Goal: Communication & Community: Ask a question

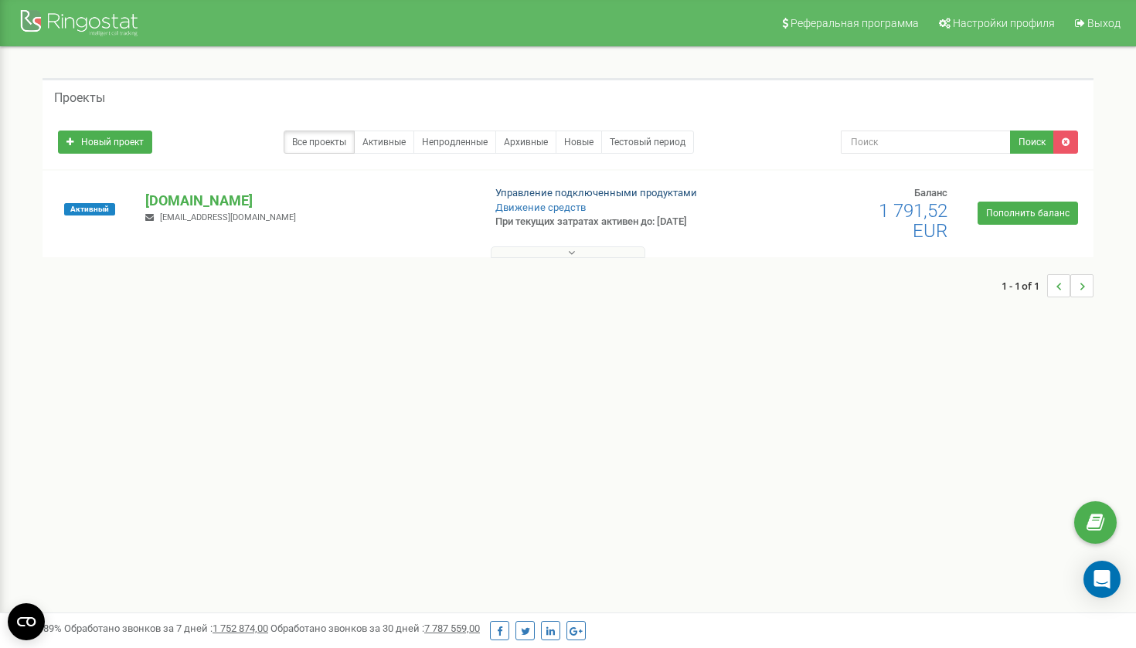
click at [607, 195] on link "Управление подключенными продуктами" at bounding box center [596, 193] width 202 height 12
click at [1086, 583] on div "Open Intercom Messenger" at bounding box center [1102, 579] width 41 height 41
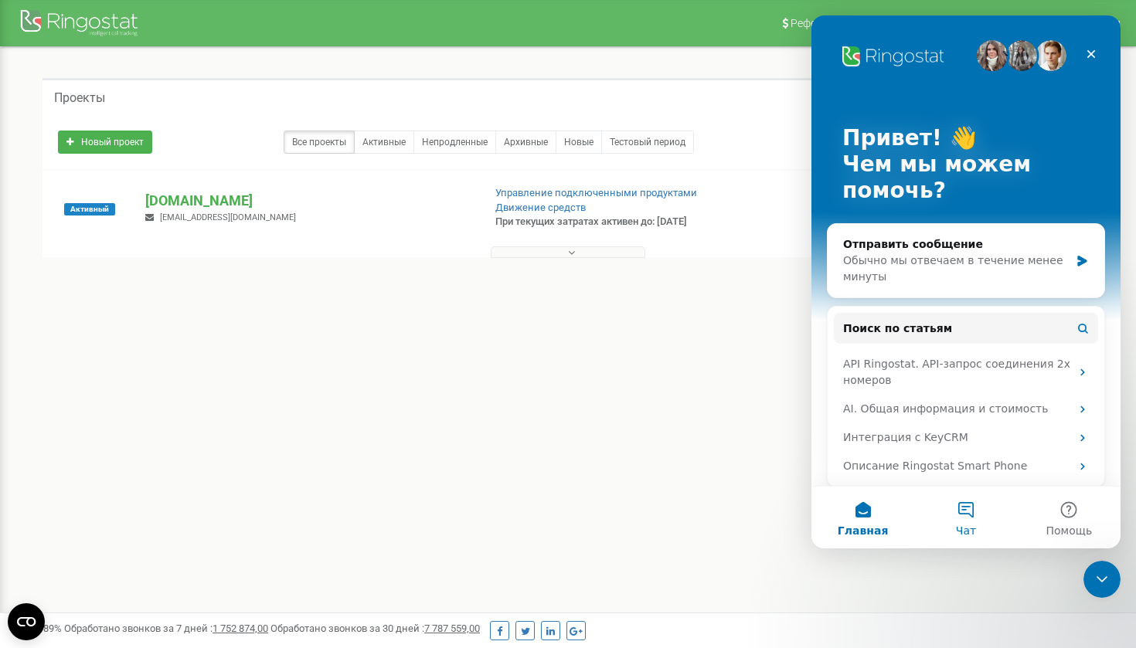
click at [954, 507] on button "Чат" at bounding box center [965, 518] width 103 height 62
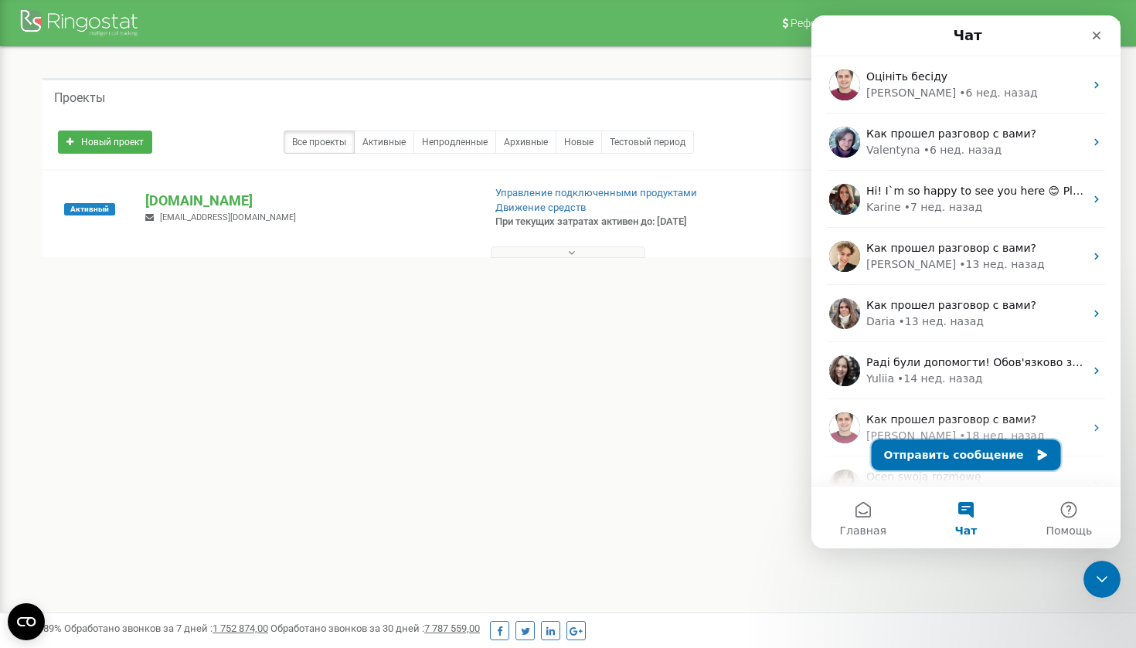
click at [934, 456] on button "Отправить сообщение" at bounding box center [966, 455] width 189 height 31
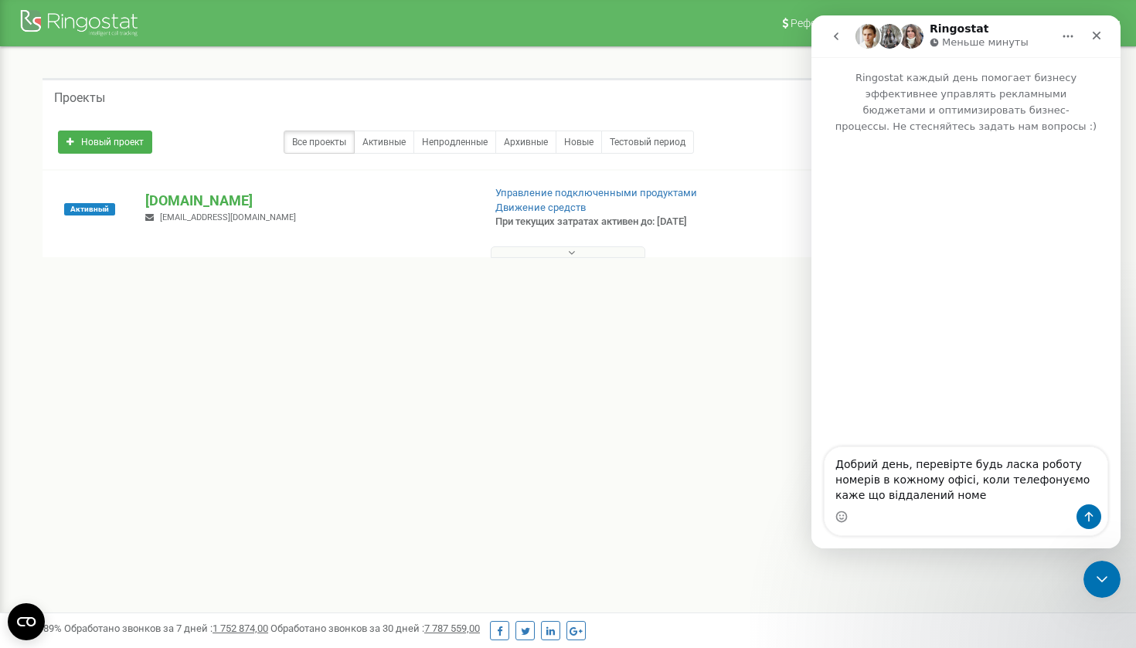
type textarea "Добрий день, перевірте будь ласка роботу номерів в кожному офісі, коли телефону…"
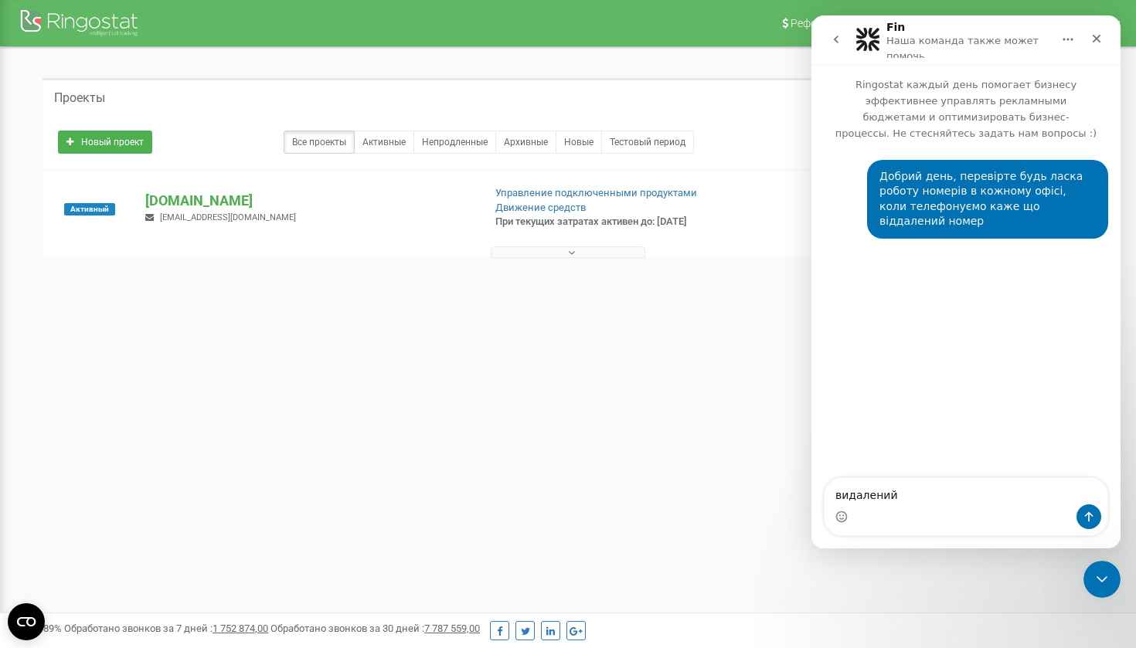
type textarea "видалений*"
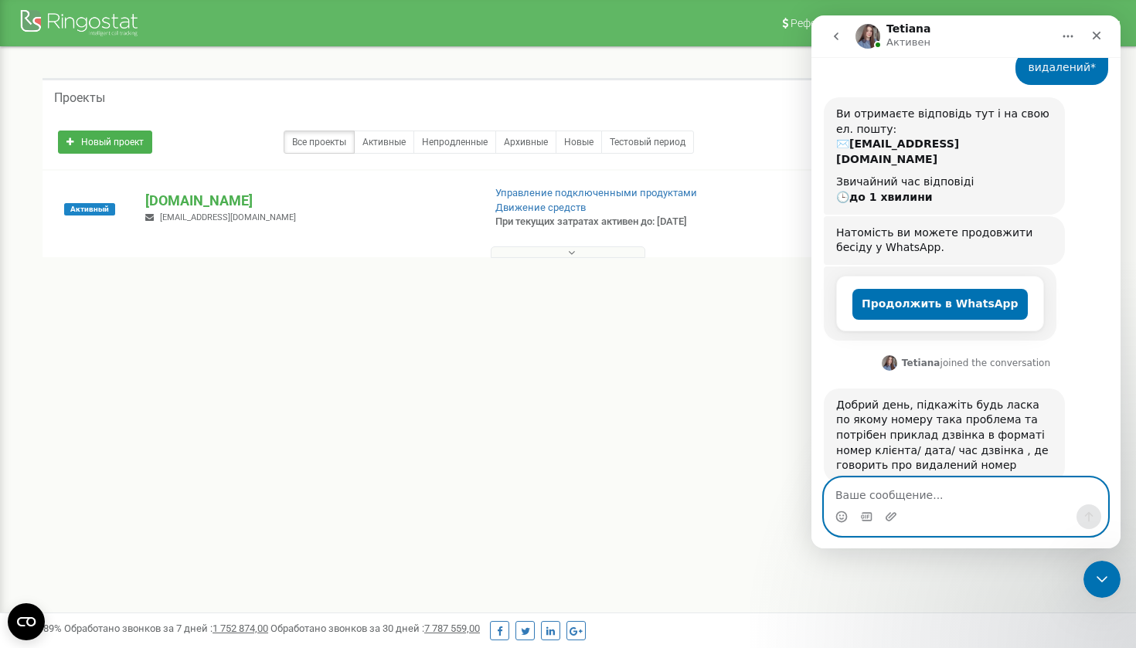
scroll to position [182, 0]
type textarea "всім номерам"
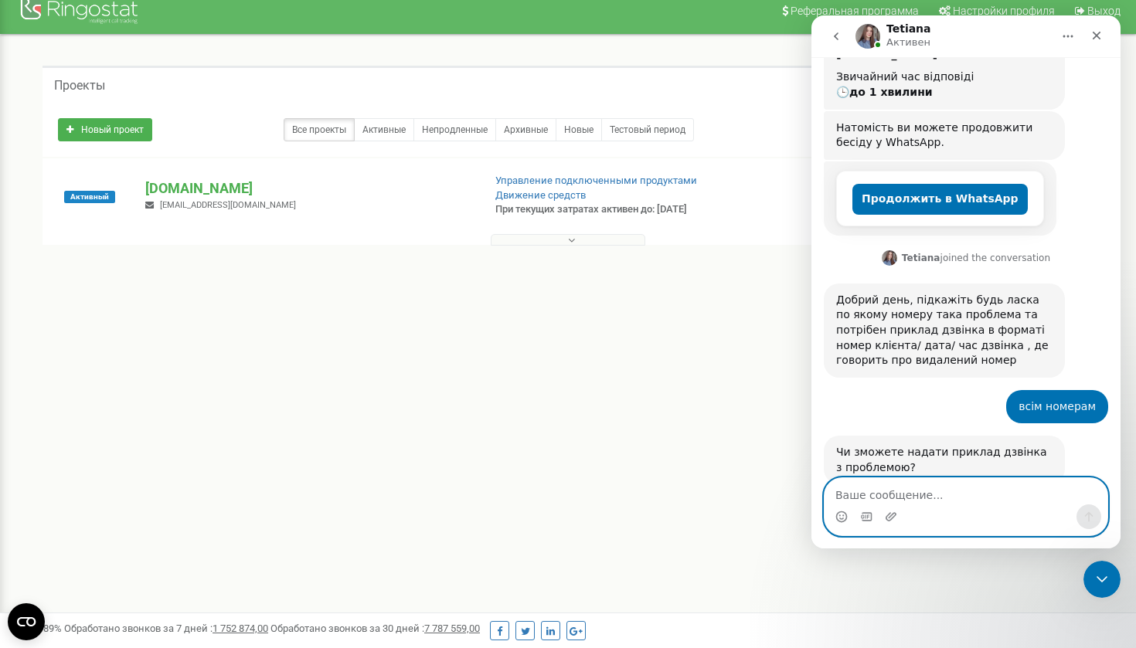
scroll to position [15, 0]
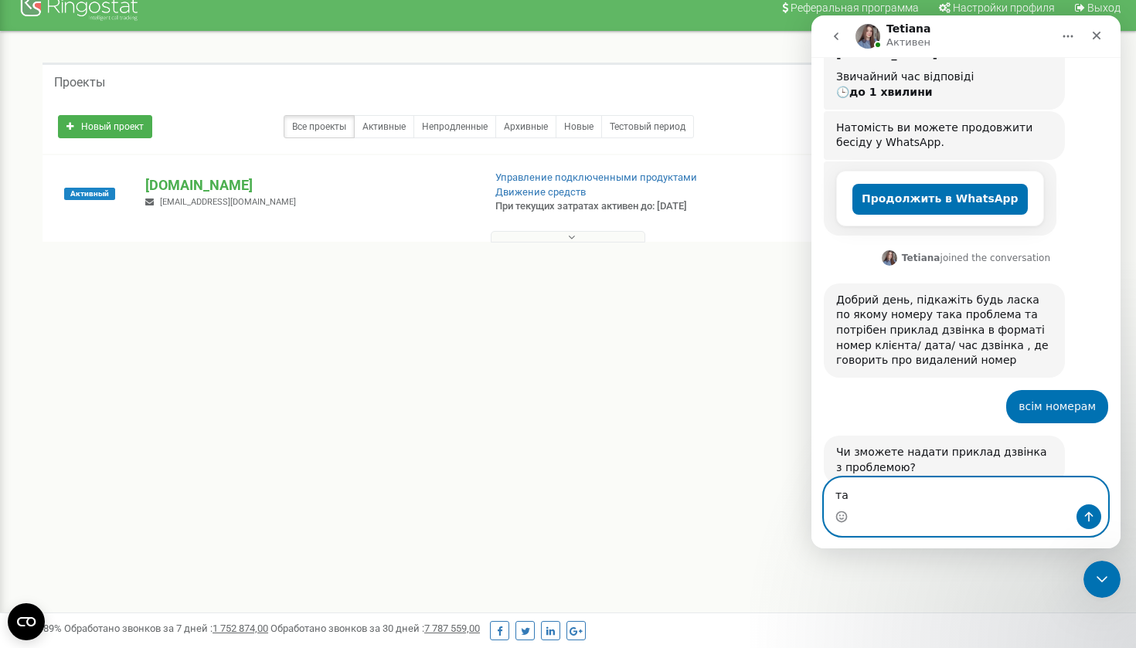
type textarea "т"
type textarea "так"
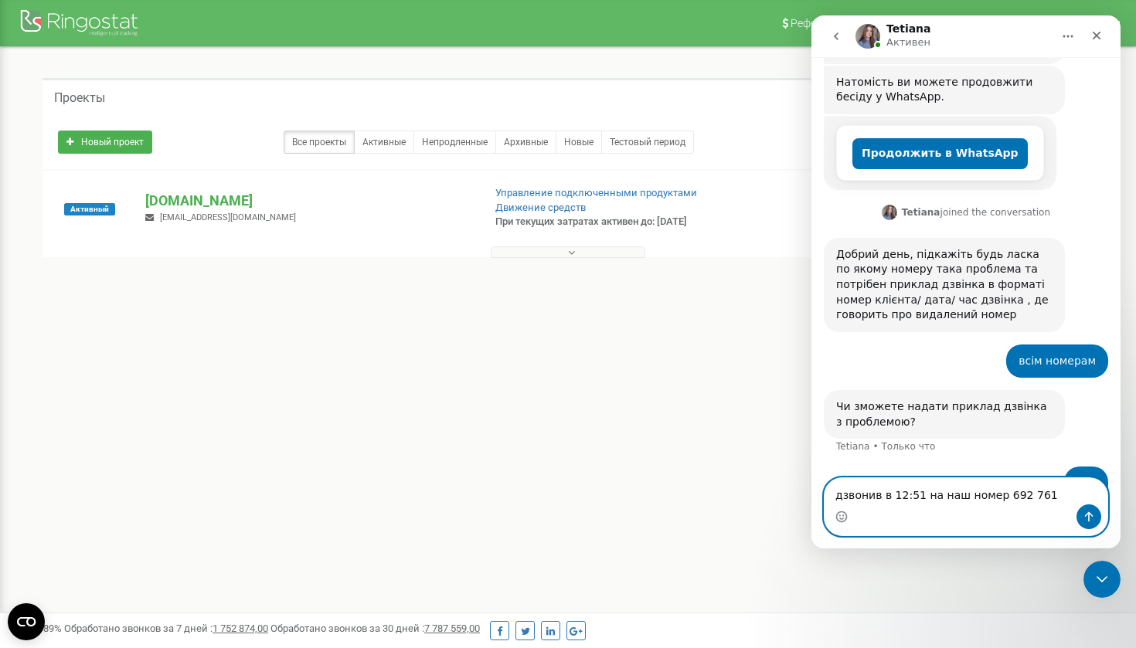
scroll to position [392, 0]
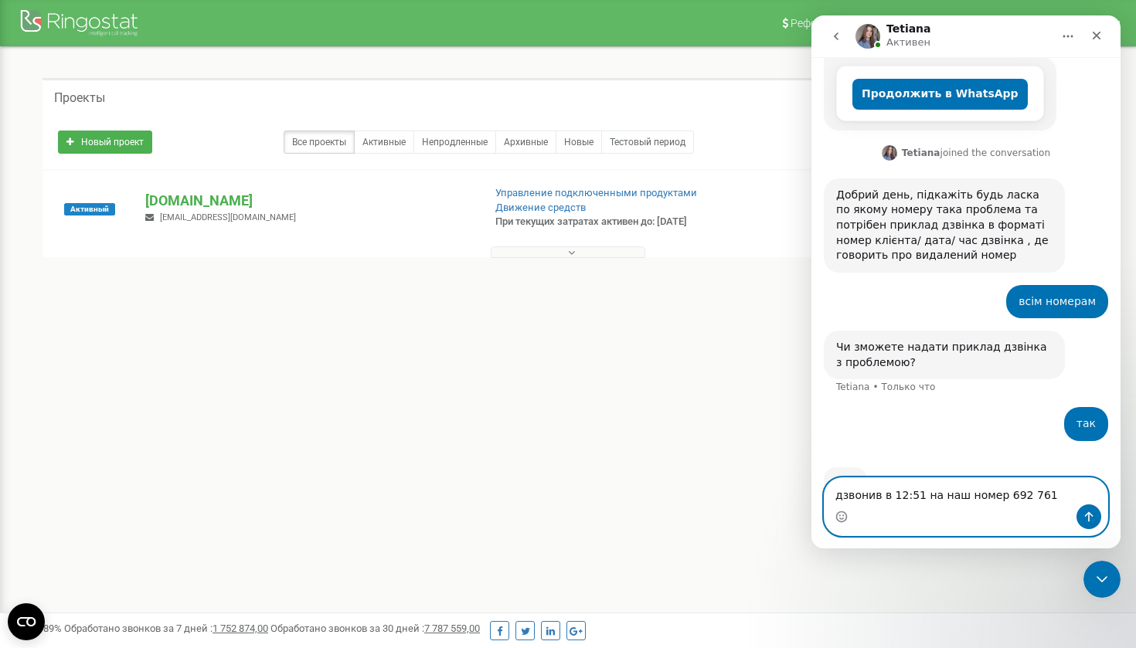
click at [913, 495] on textarea "дзвонив в 12:51 на наш номер 692 761" at bounding box center [965, 491] width 283 height 26
click at [916, 495] on textarea "дзвонив в 12:51 на наш номер 692 761" at bounding box center [965, 491] width 283 height 26
click at [1038, 495] on textarea "дзвонив в 12:36 на наш номер 692 761" at bounding box center [965, 491] width 283 height 26
click at [1000, 491] on textarea "дзвонив в 12:36 на наш номер 692 761" at bounding box center [965, 491] width 283 height 26
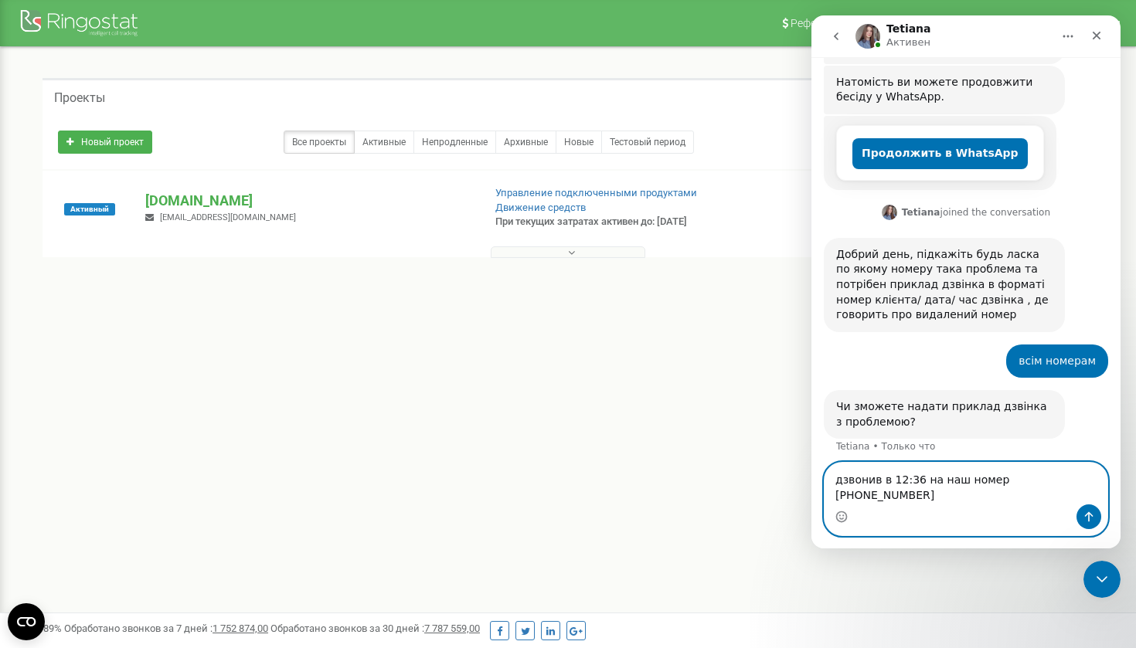
click at [1057, 491] on textarea "дзвонив в 12:36 на наш номер +48 692 761" at bounding box center [965, 484] width 283 height 42
click at [1069, 493] on textarea "дзвонив в 12:36 на наш номер +48 692 761" at bounding box center [965, 484] width 283 height 42
type textarea "дзвонив в 12:36 на наш номер +48 606 890 410"
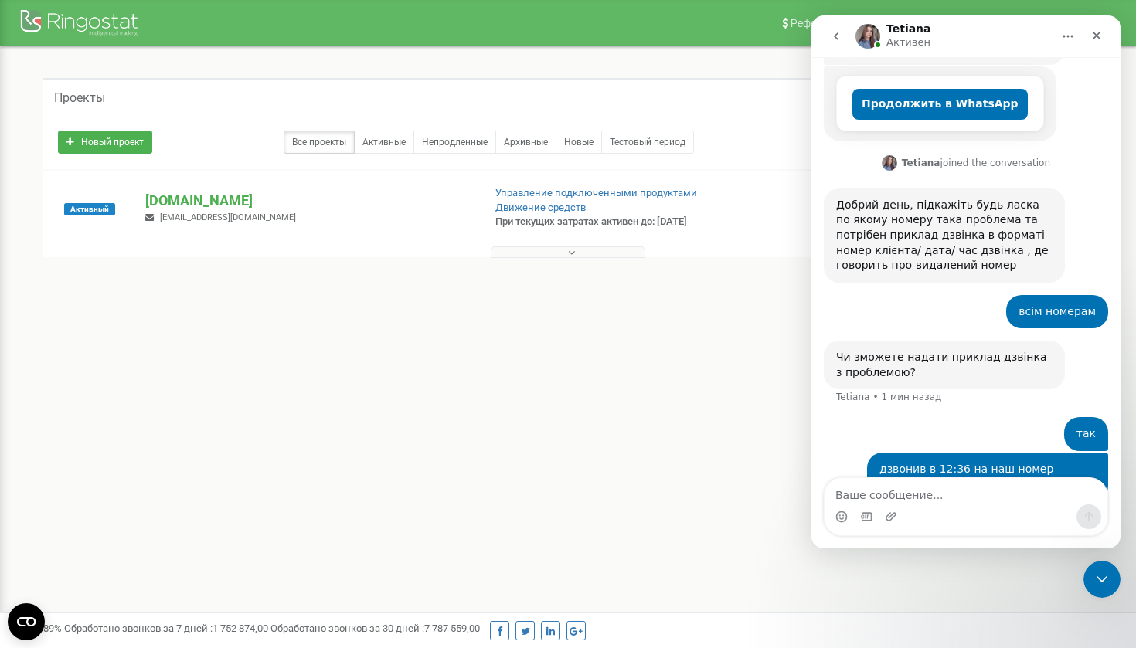
click at [851, 514] on div "Мессенджер Intercom" at bounding box center [965, 517] width 283 height 25
click at [852, 493] on textarea "Ваше сообщение..." at bounding box center [965, 491] width 283 height 26
type textarea "сьогодні"
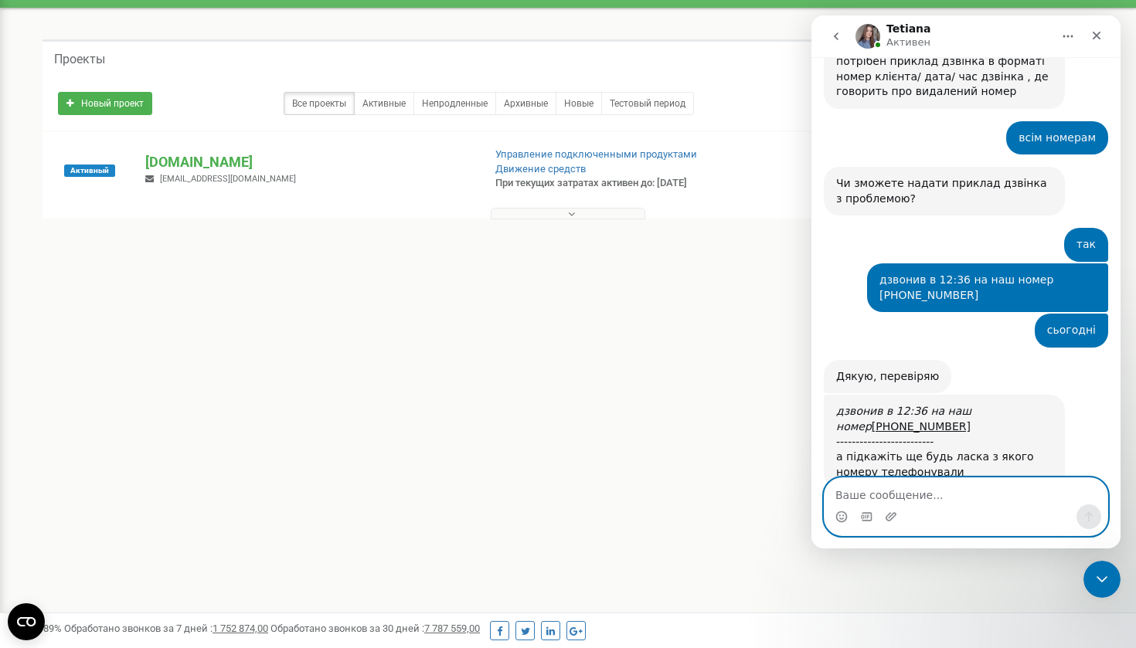
scroll to position [42, 0]
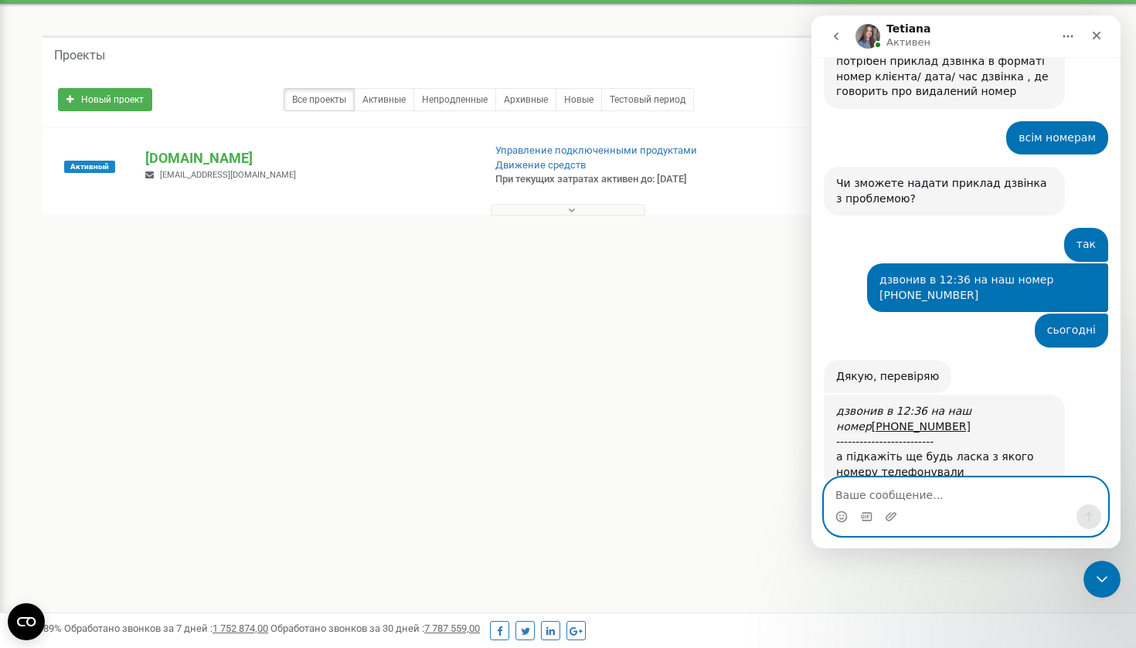
click at [880, 503] on textarea "Ваше сообщение..." at bounding box center [965, 491] width 283 height 26
type textarea "Всі телефони не працюють"
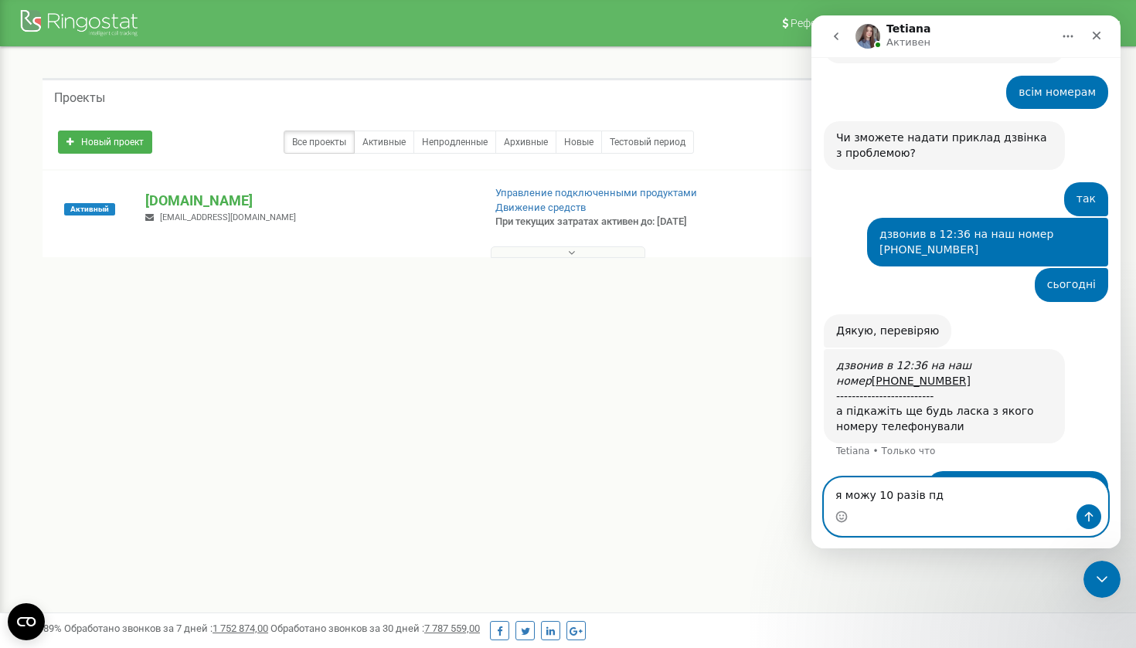
scroll to position [661, 0]
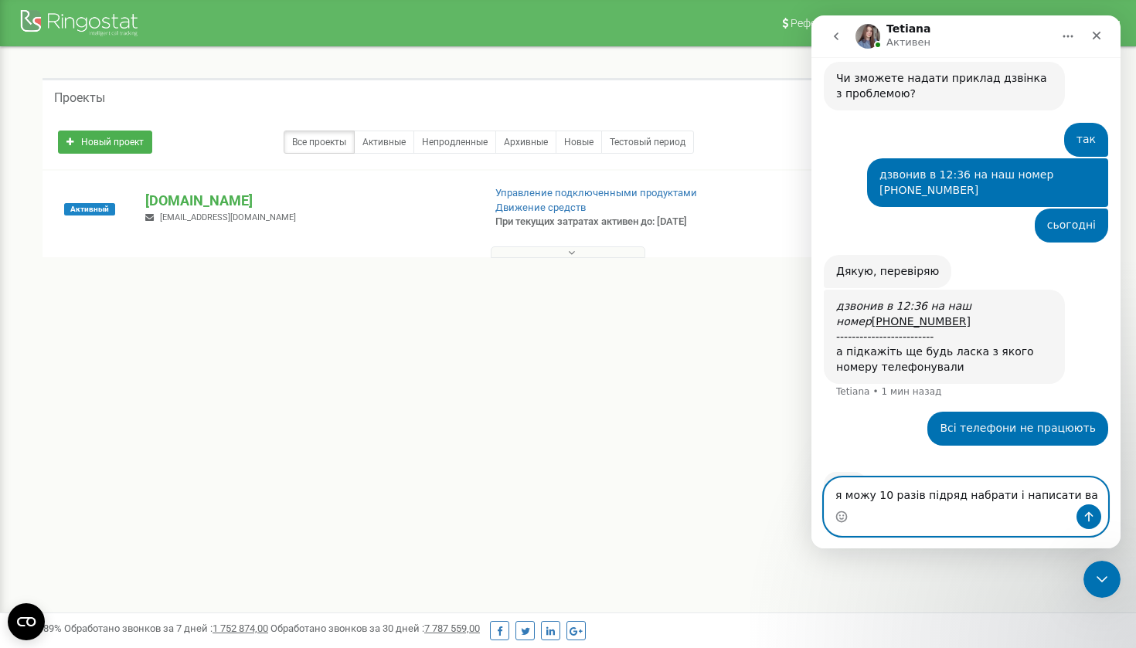
type textarea "я можу 10 разів підряд набрати і написати вам"
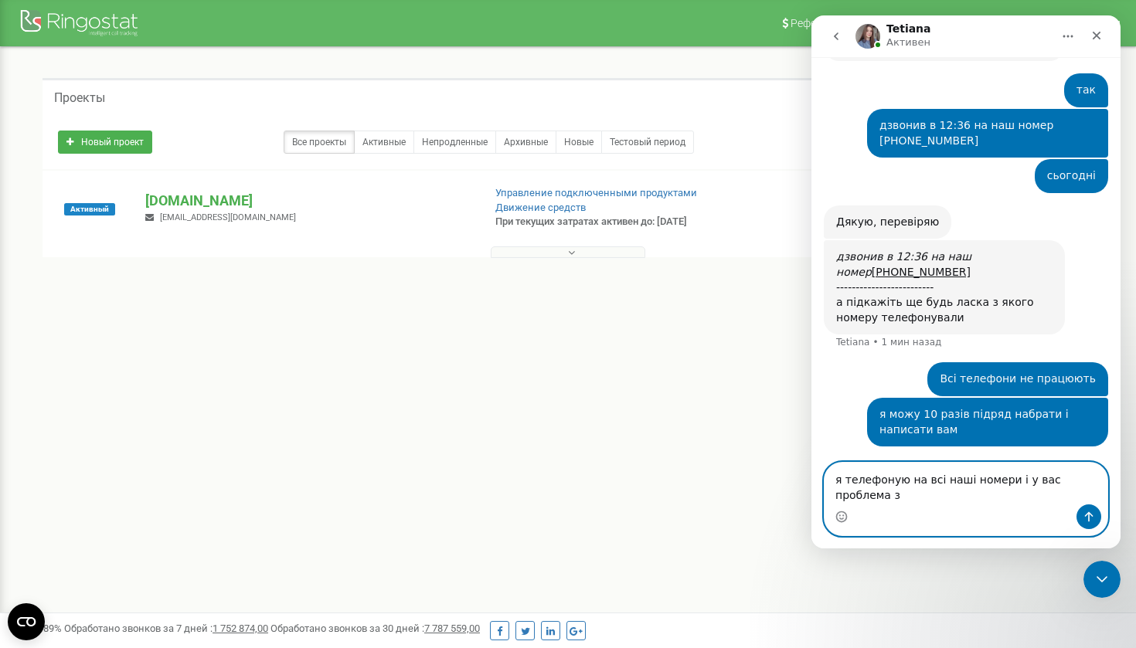
scroll to position [726, 0]
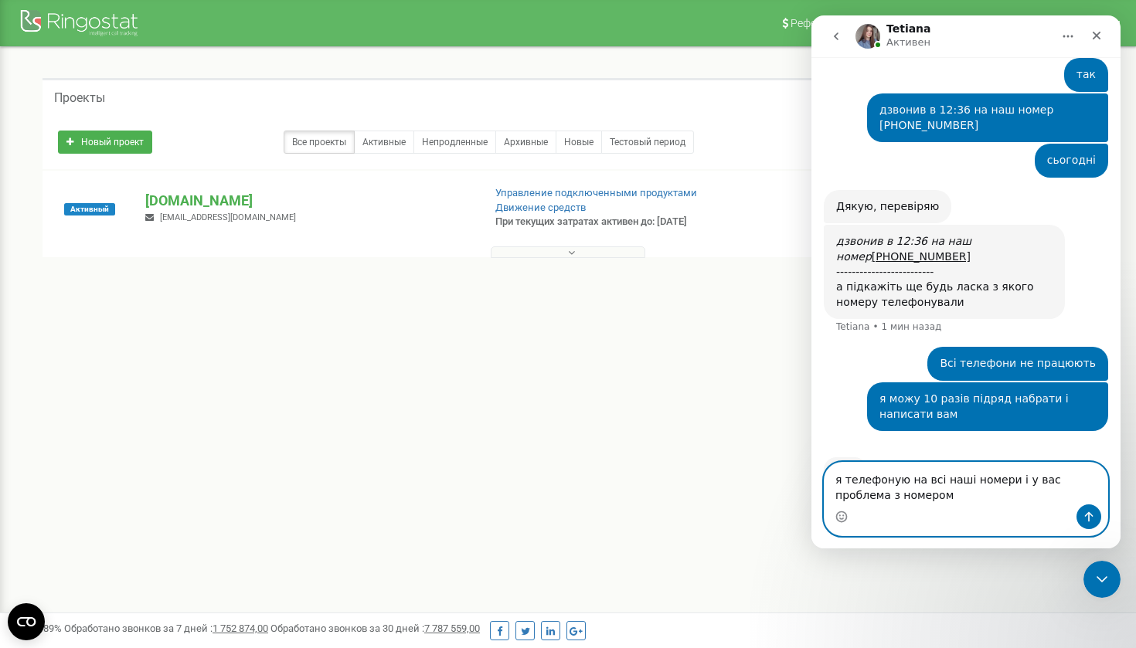
type textarea "я телефоную на всі наші номери і у вас проблема з номером"
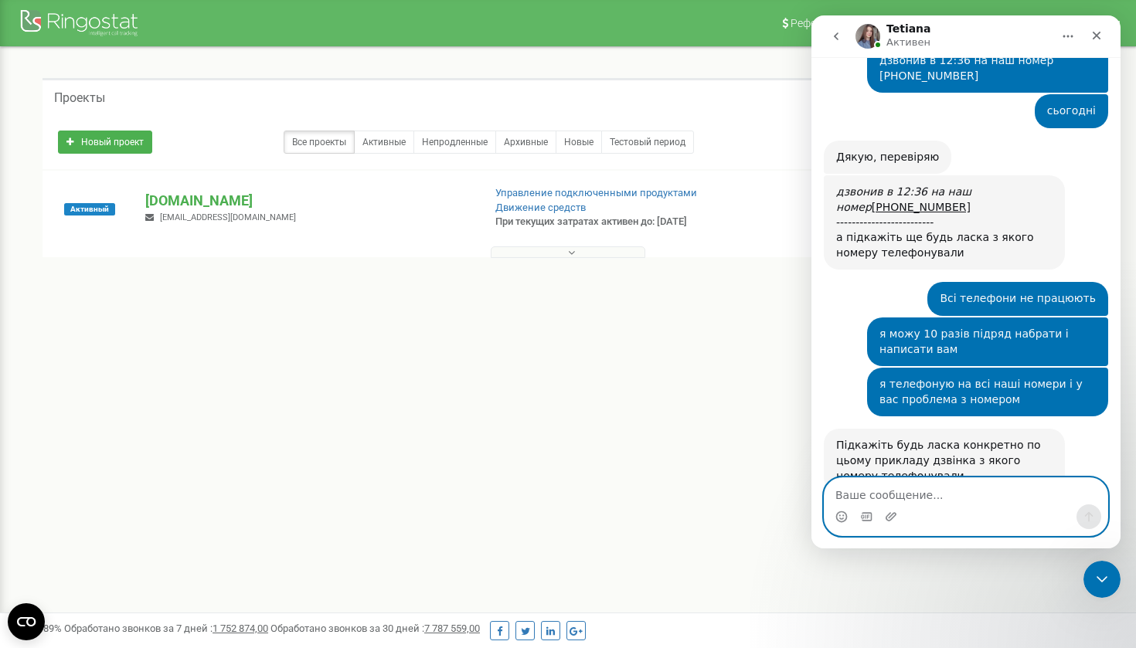
scroll to position [32, 0]
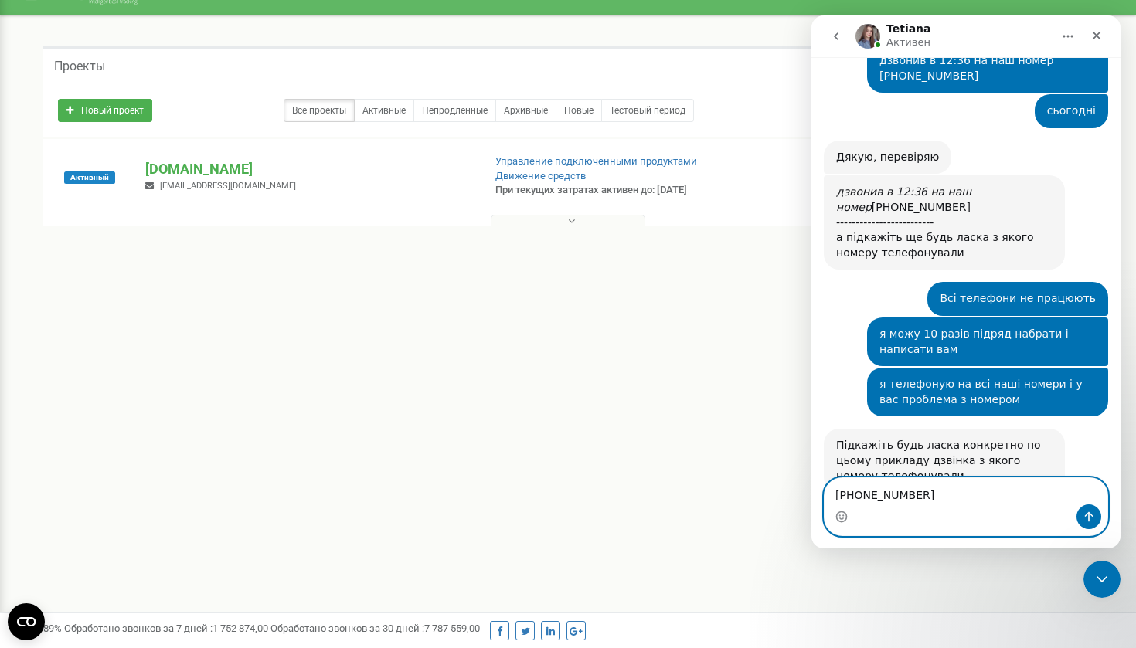
type textarea "+48 575 321 696"
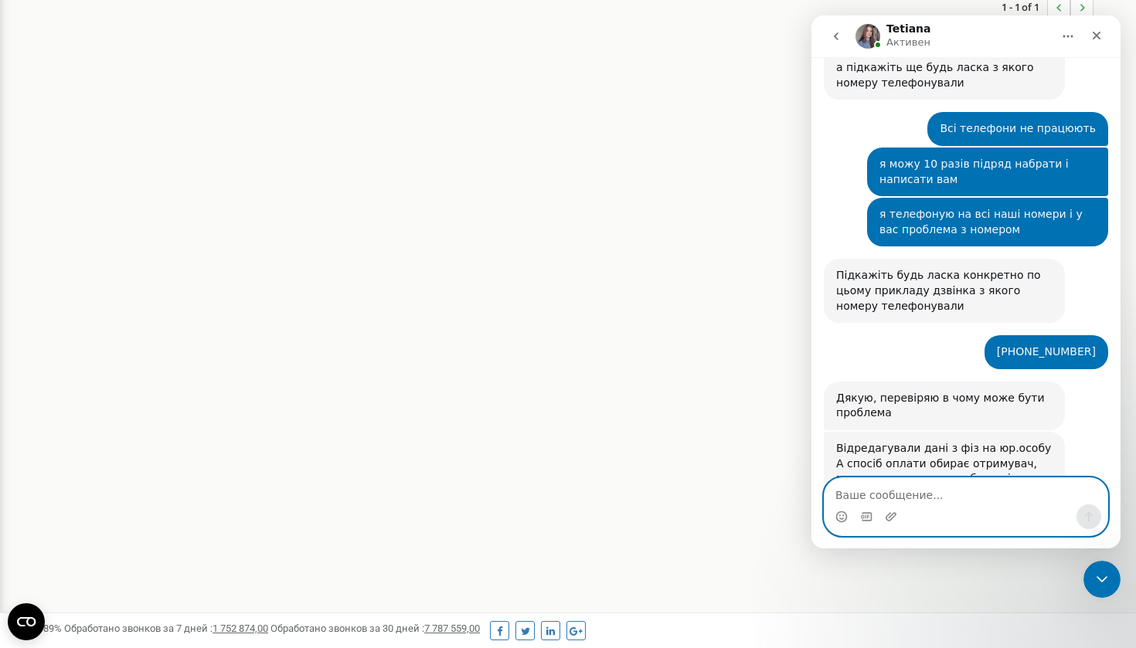
scroll to position [279, 0]
type textarea "y"
type textarea "не зрозумів"
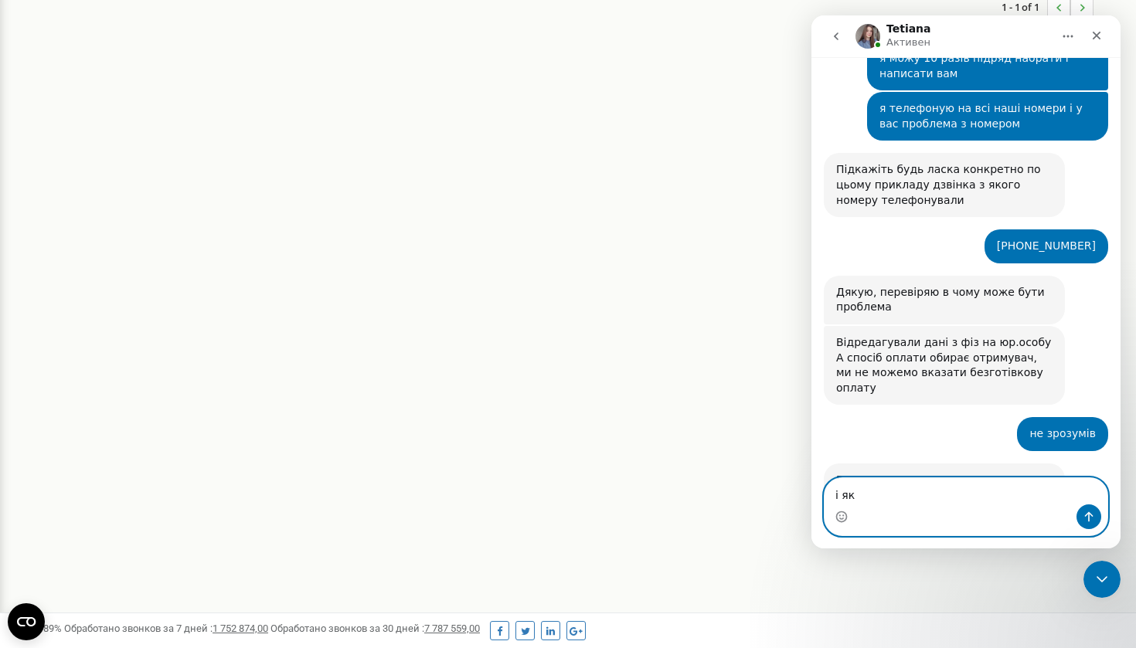
type textarea "і як,"
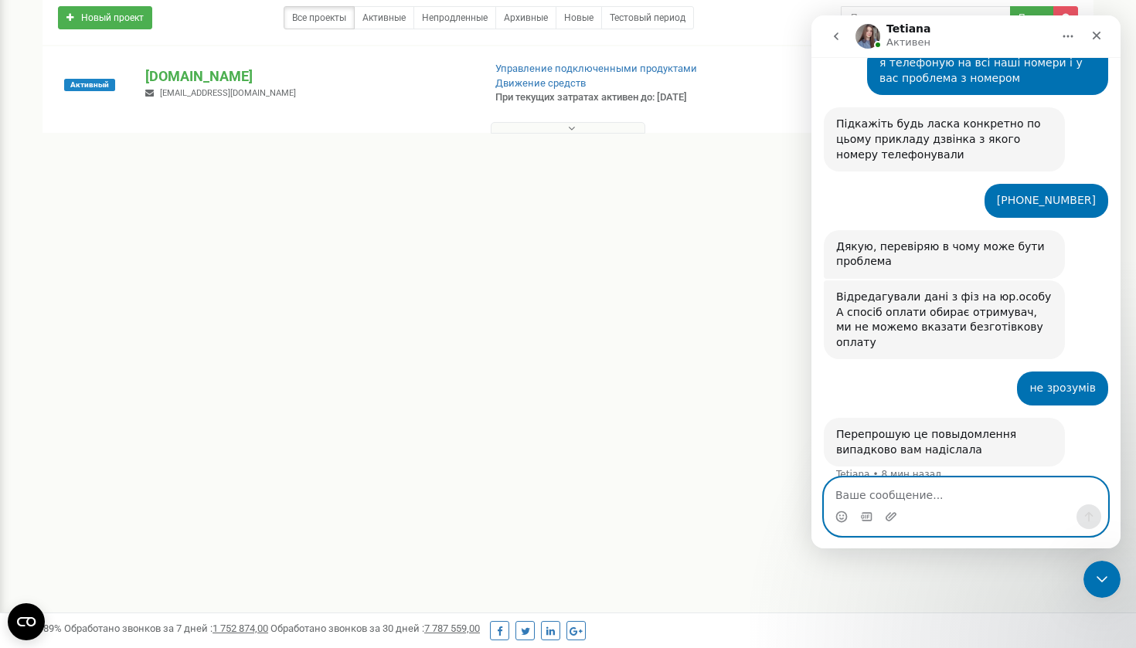
type textarea "?"
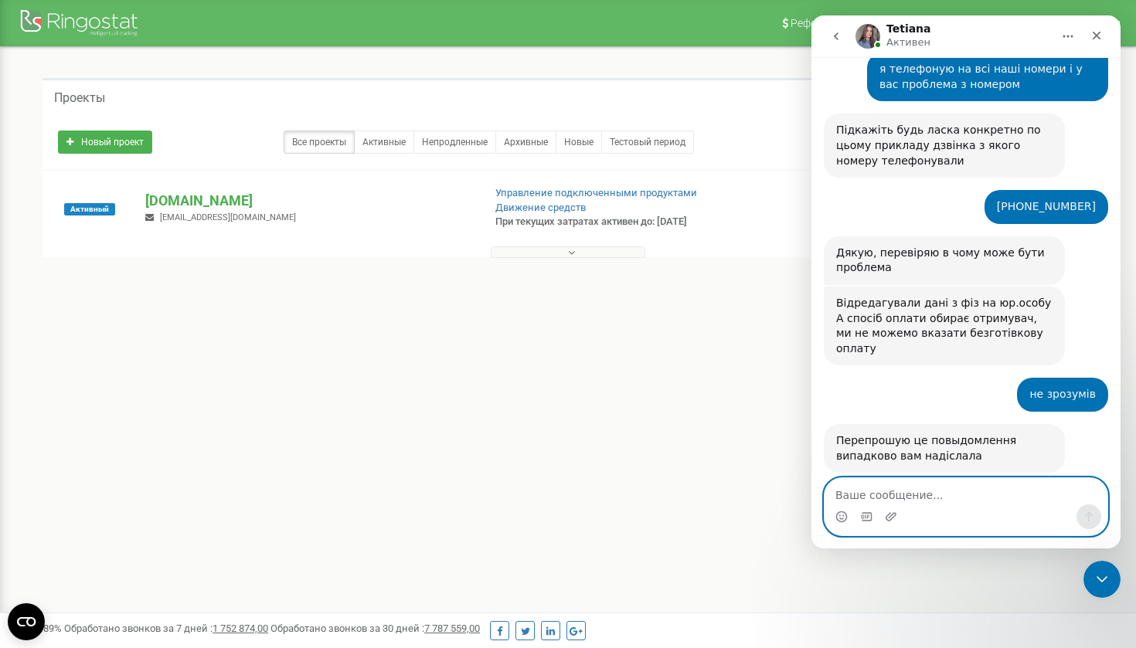
scroll to position [1157, 0]
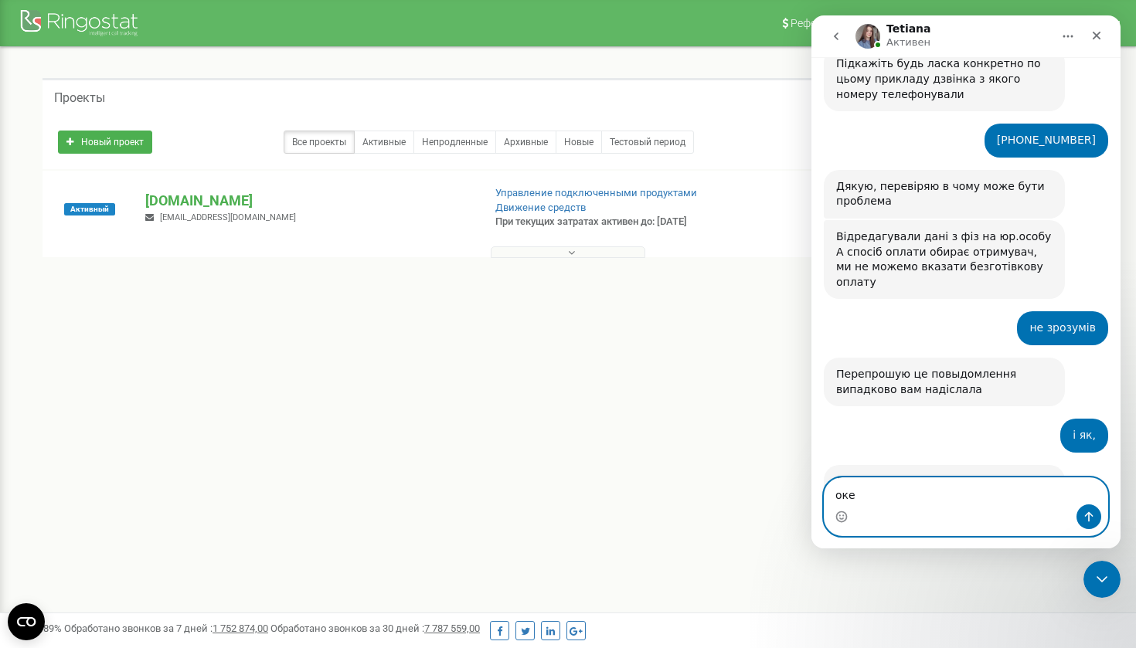
type textarea "окей"
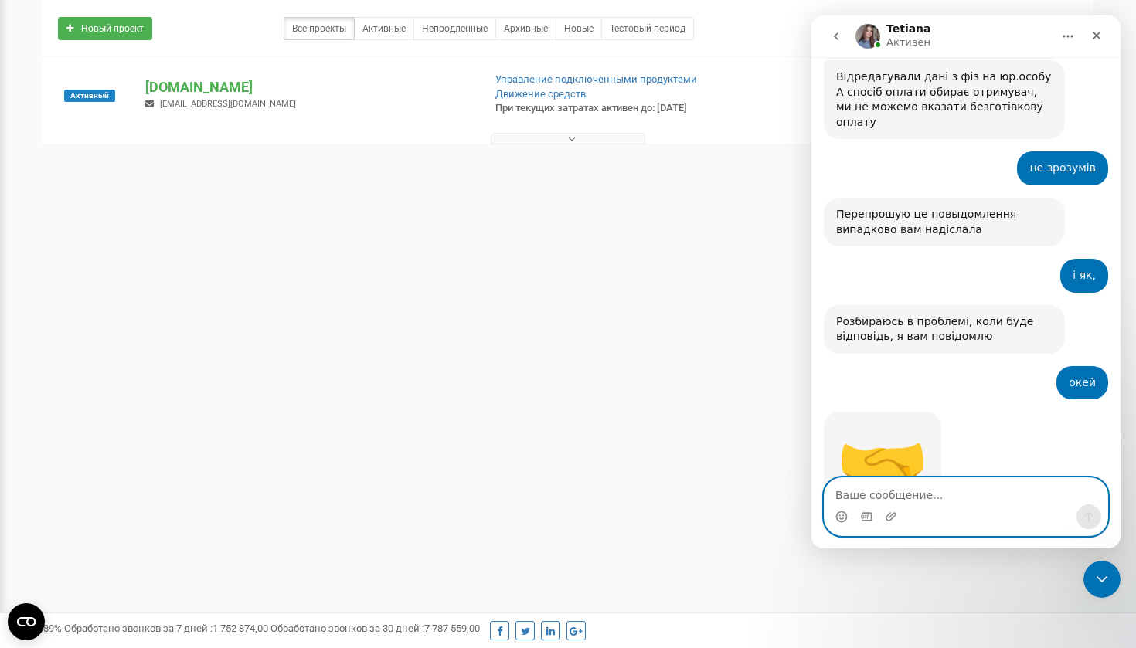
scroll to position [175, 0]
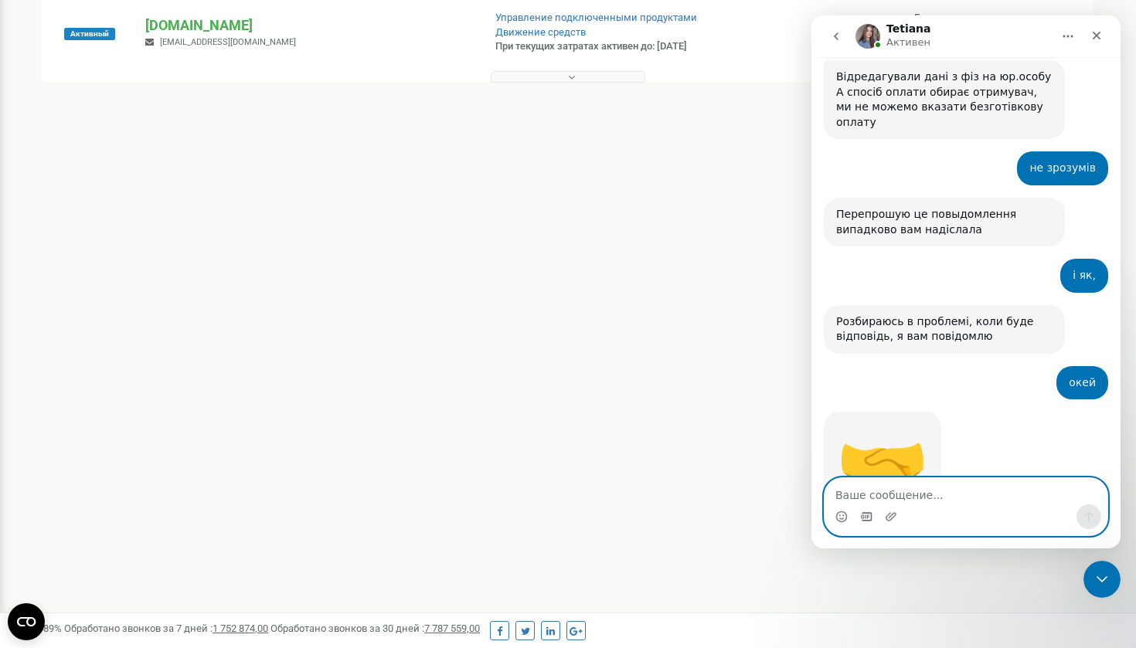
click at [869, 512] on icon "Средство выбора GIF-файла" at bounding box center [866, 517] width 12 height 12
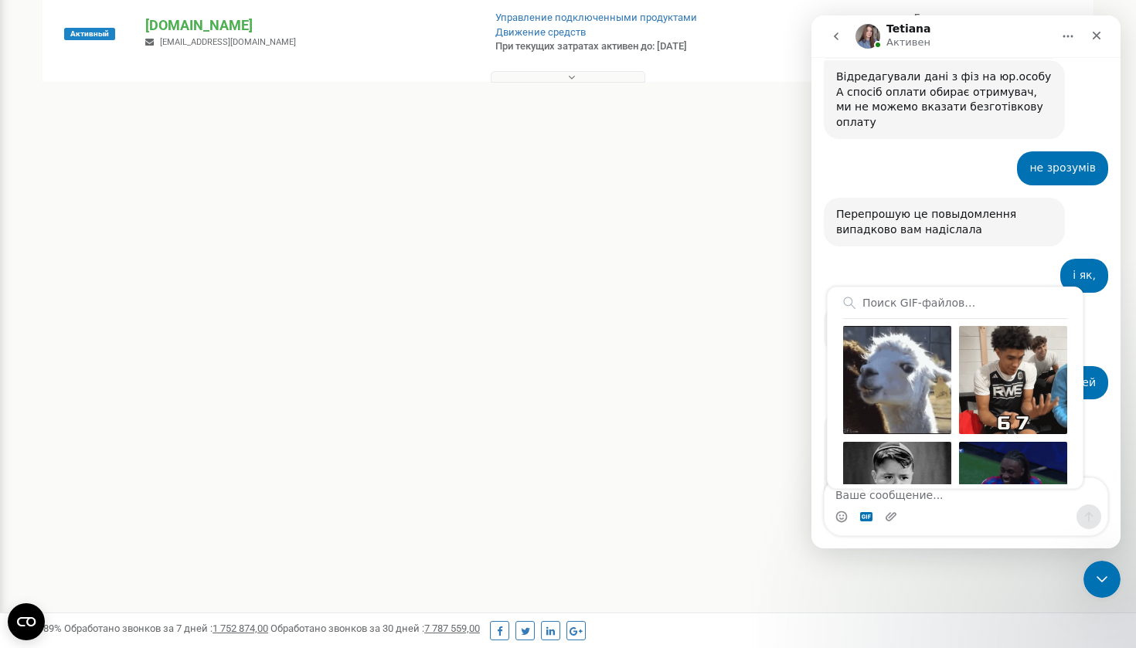
click at [872, 494] on icon "Мессенджер Intercom" at bounding box center [867, 491] width 12 height 12
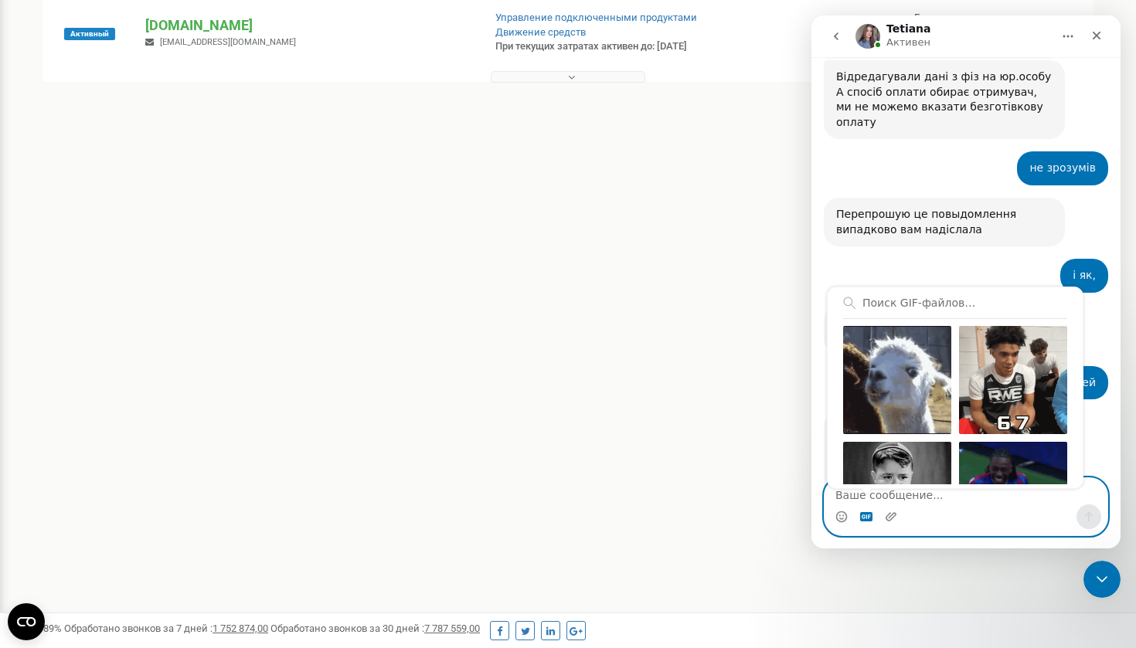
click at [965, 501] on textarea "Ваше сообщение..." at bounding box center [965, 491] width 283 height 26
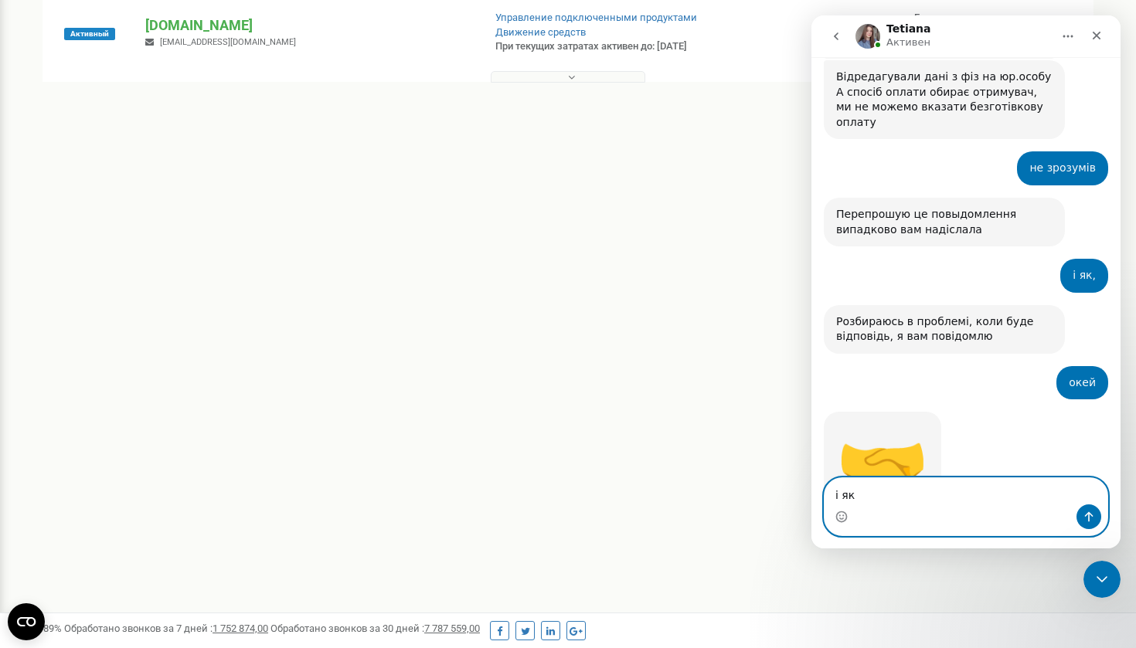
type textarea "і як?"
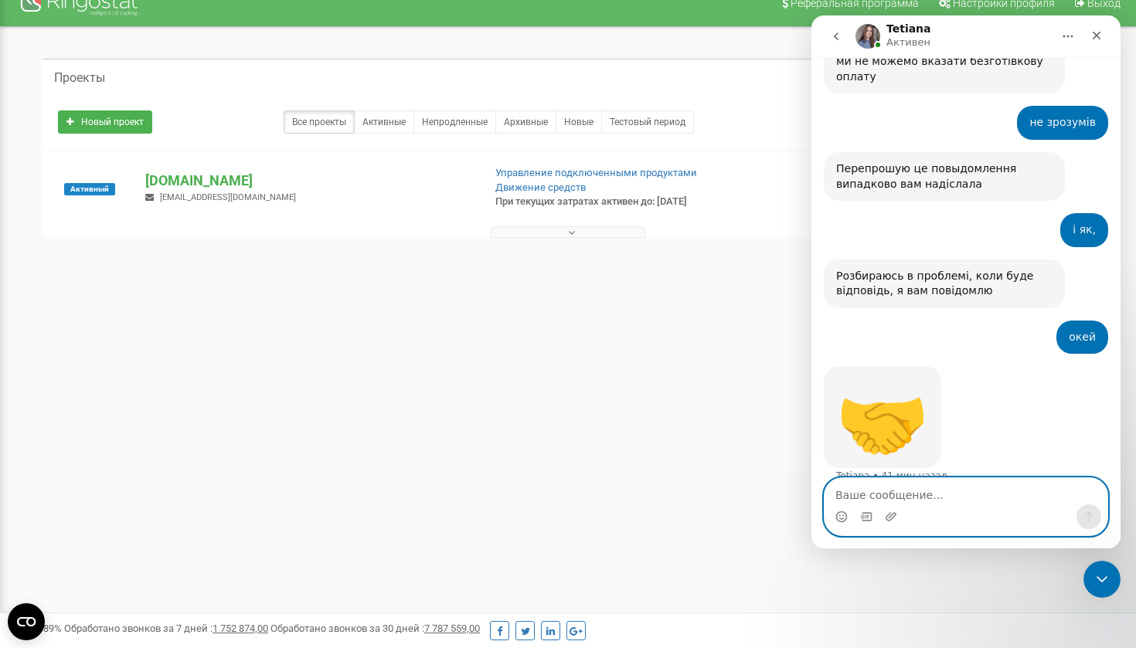
scroll to position [0, 0]
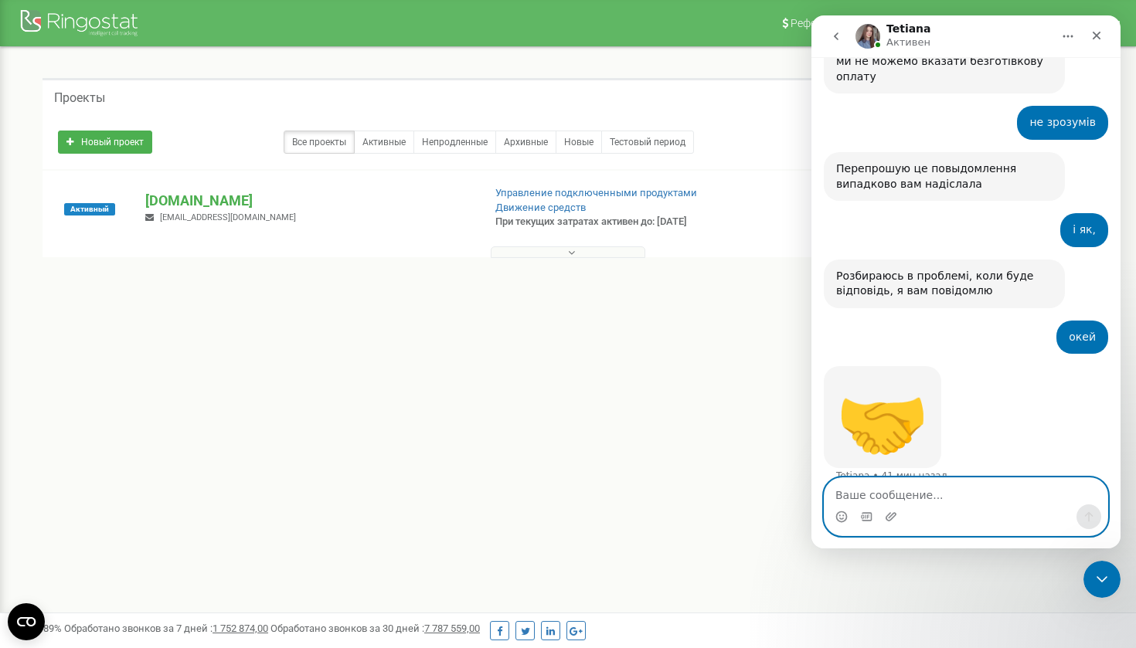
type textarea "і"
type textarea "у нас не працює інфолінія"
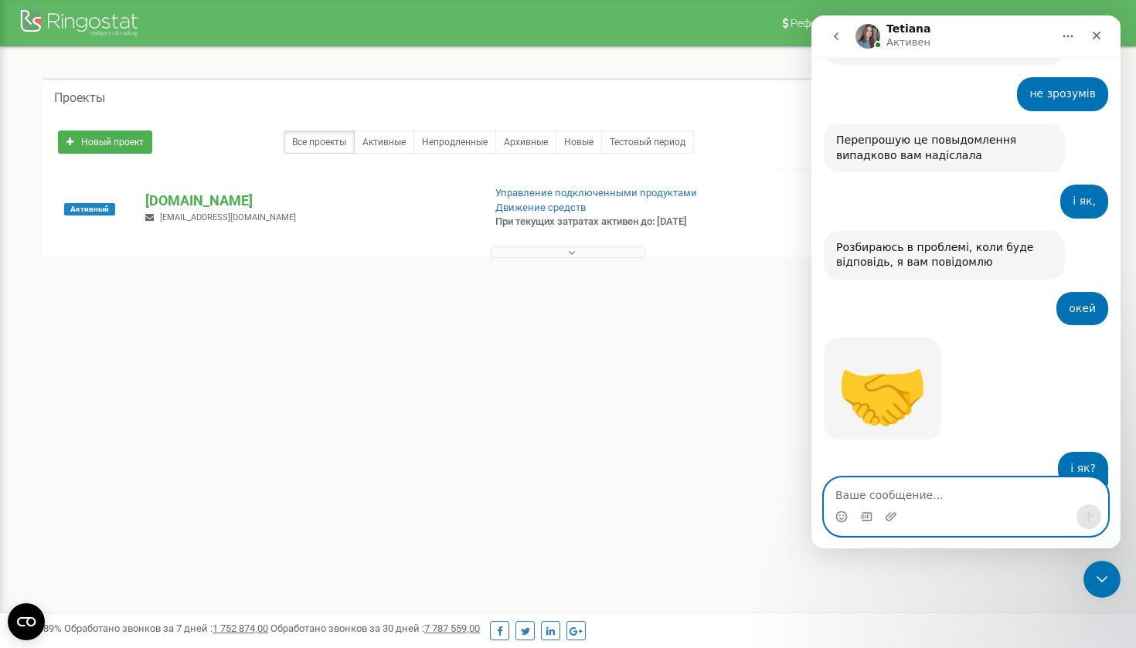
scroll to position [1458, 0]
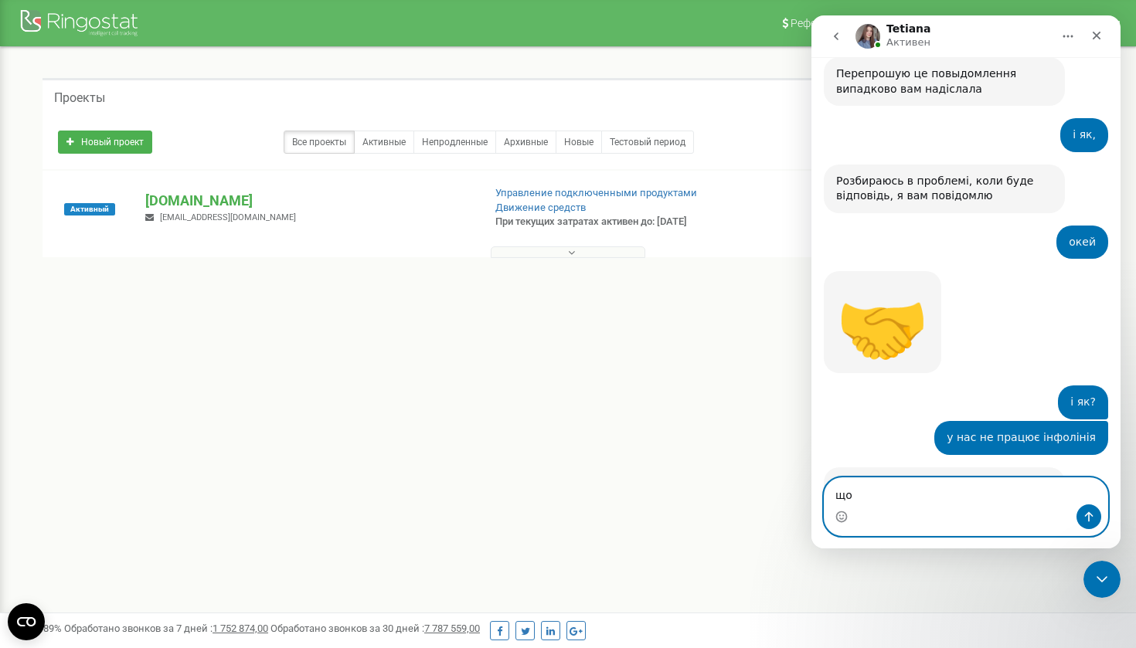
type textarea "щ"
type textarea "це буде якось компенсовано?"
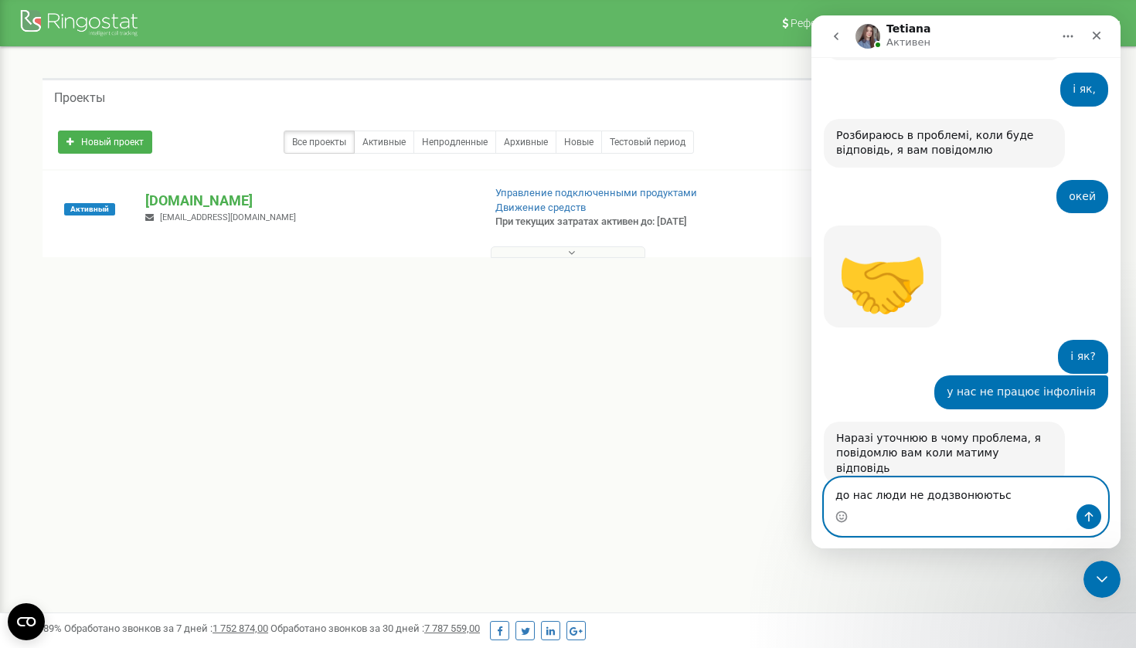
type textarea "до нас люди не додзвонюються"
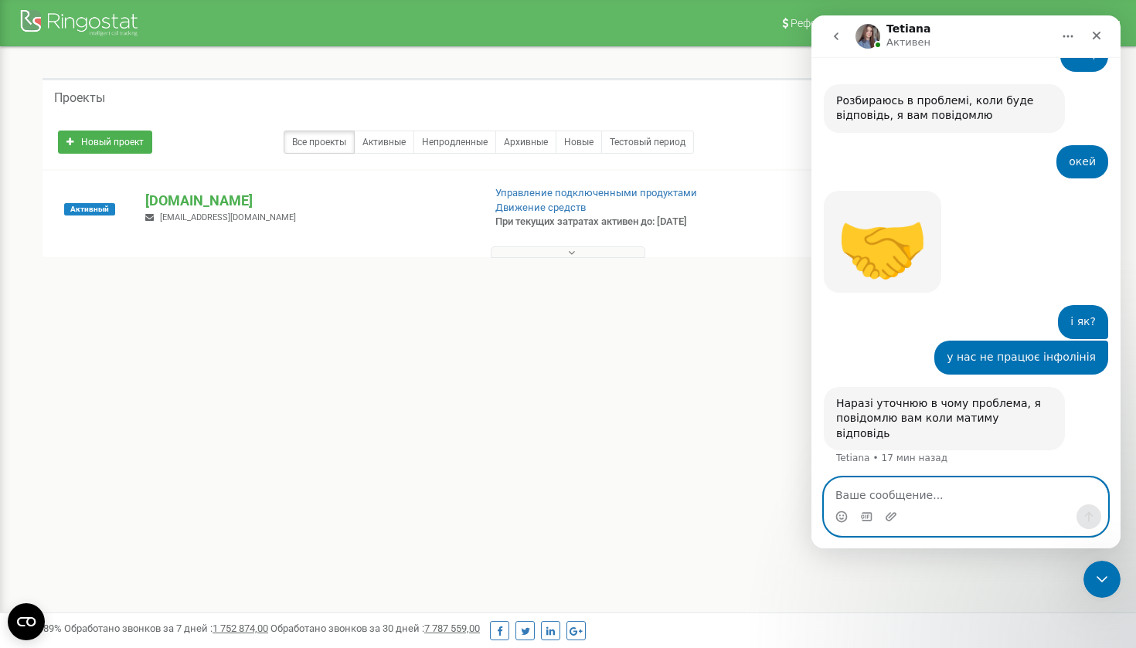
scroll to position [0, 0]
click at [1105, 569] on icon "Закрыть службу сообщений Intercom" at bounding box center [1099, 577] width 19 height 19
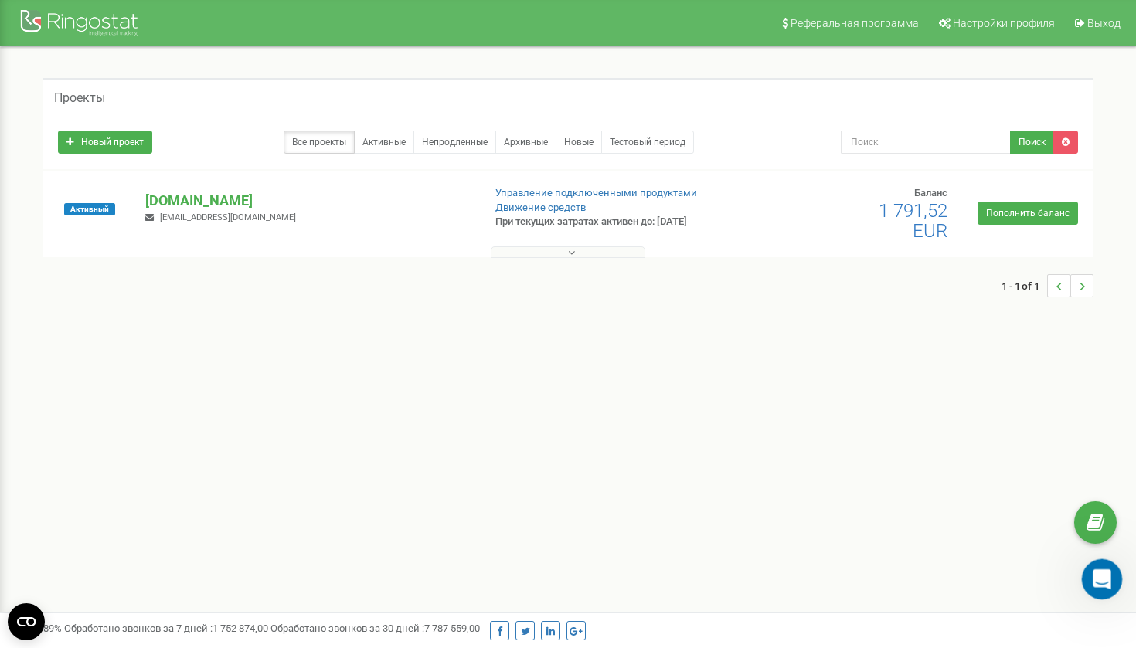
click at [1094, 569] on icon "Открыть службу сообщений Intercom" at bounding box center [1099, 577] width 25 height 25
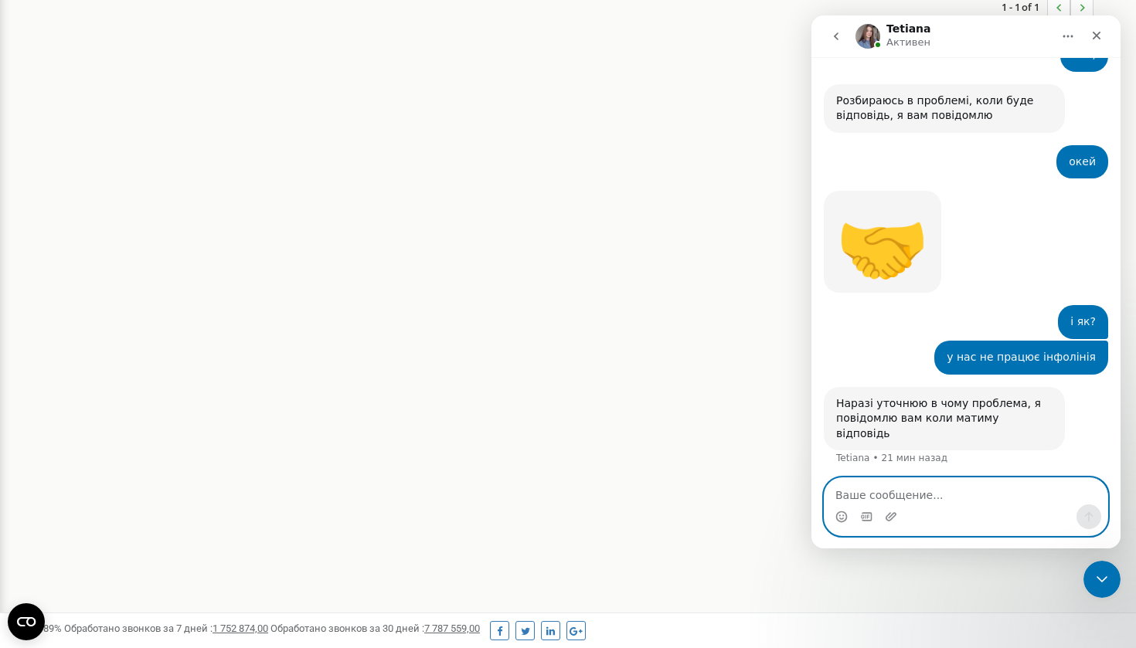
scroll to position [1598, 0]
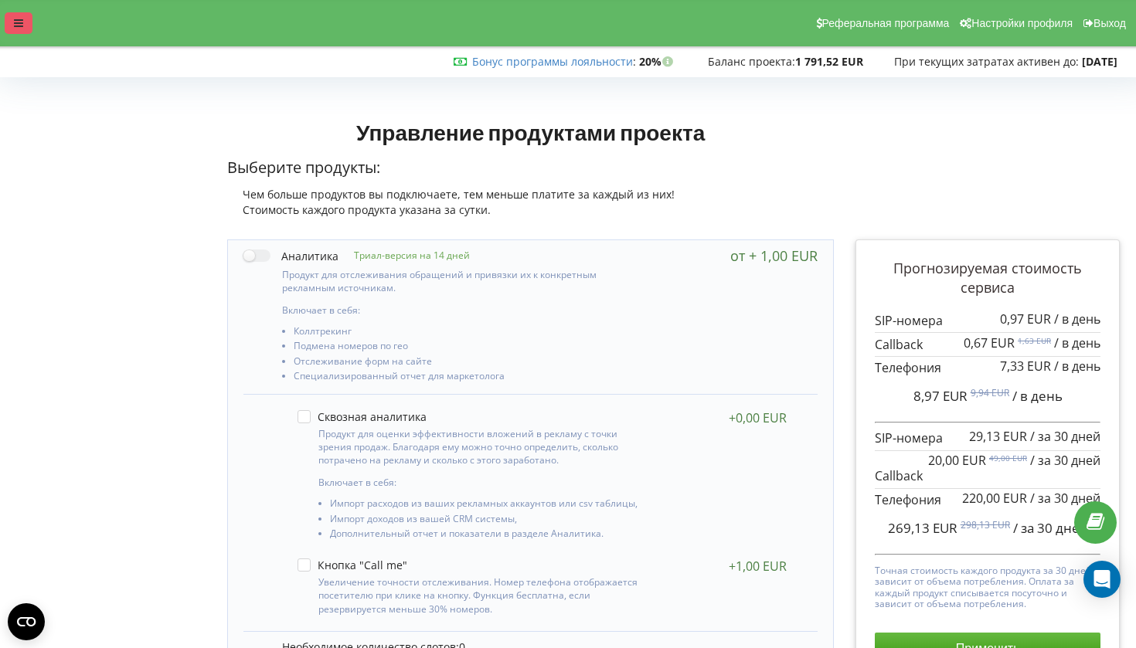
click at [8, 17] on div at bounding box center [19, 23] width 28 height 22
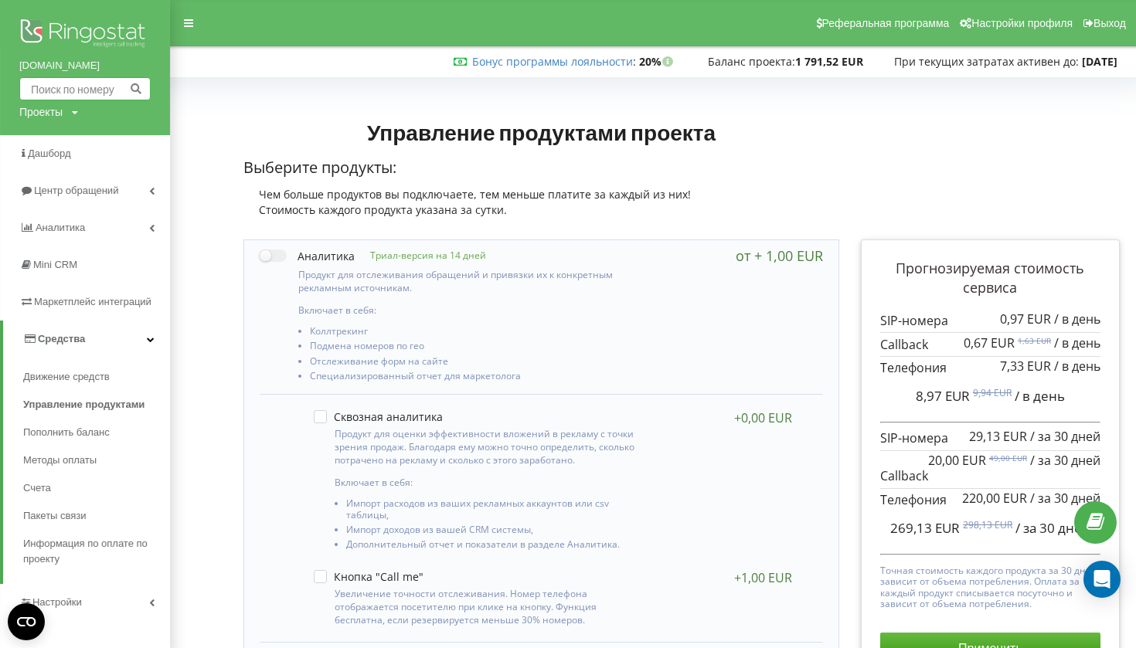
click at [100, 90] on input "text" at bounding box center [84, 88] width 131 height 23
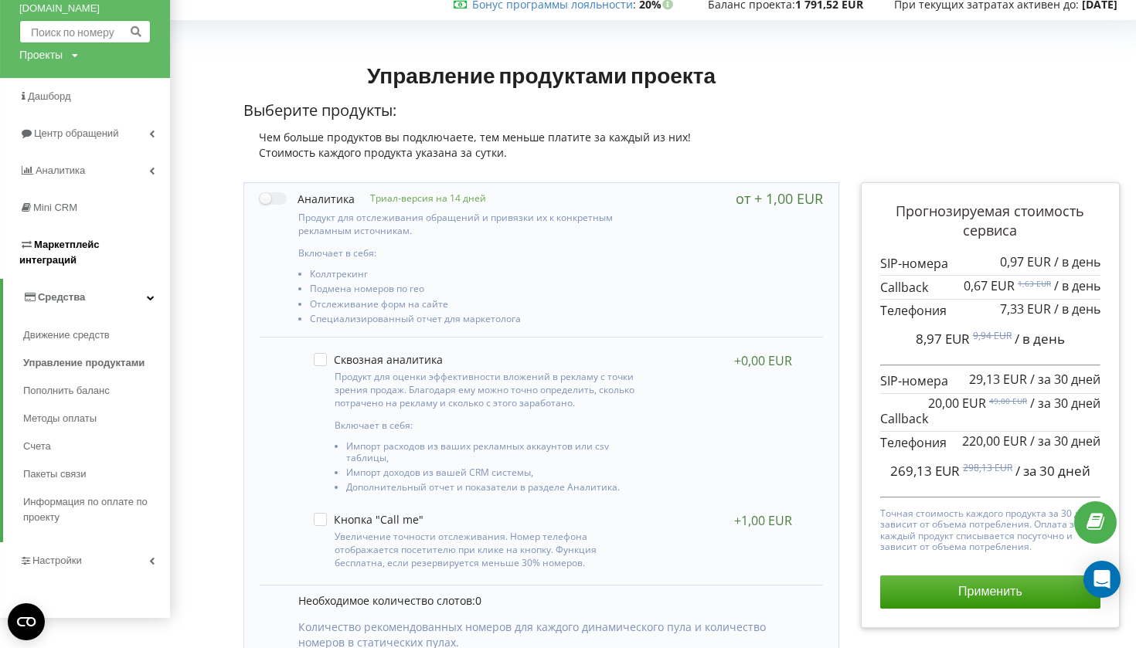
scroll to position [58, 0]
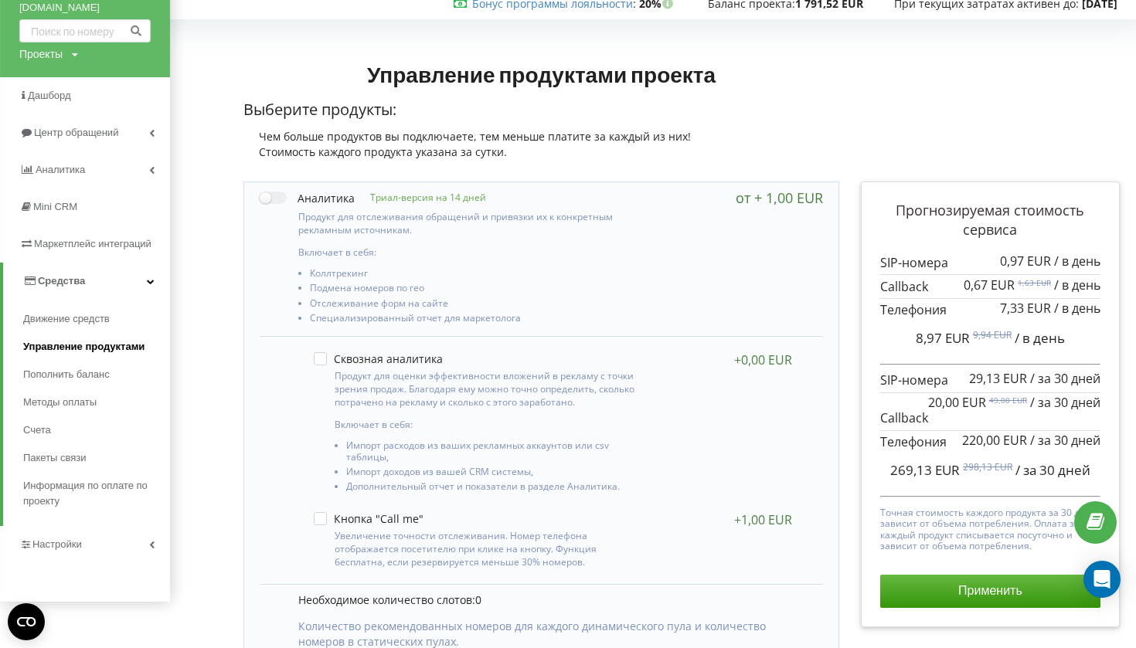
click at [61, 339] on span "Управление продуктами" at bounding box center [83, 346] width 121 height 15
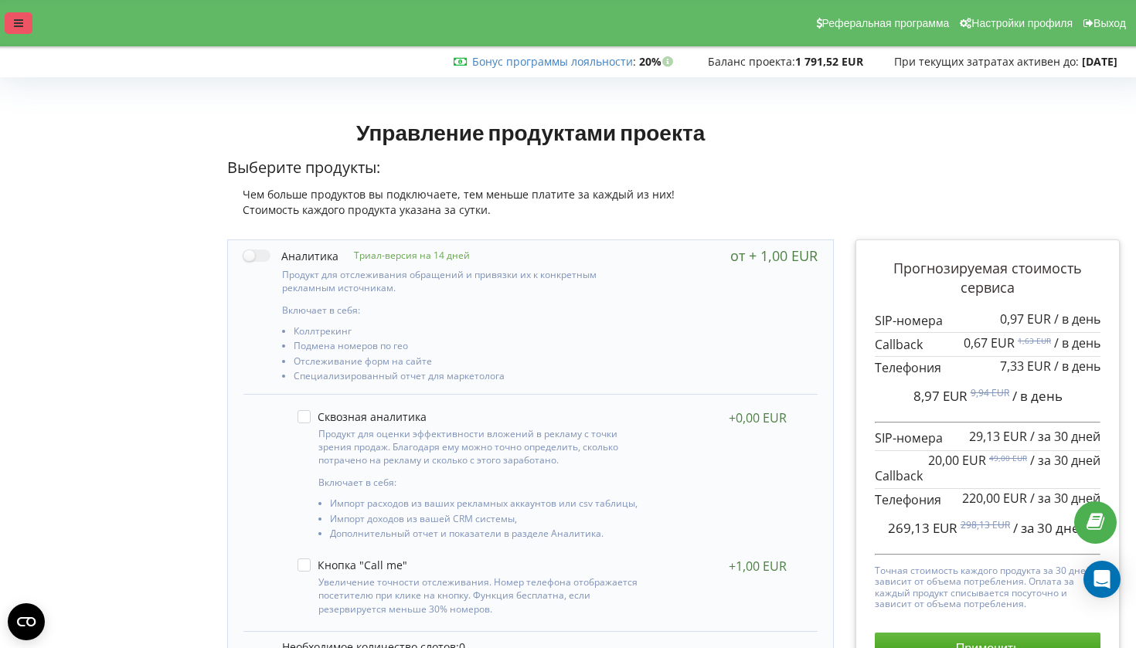
click at [14, 25] on icon at bounding box center [18, 23] width 9 height 11
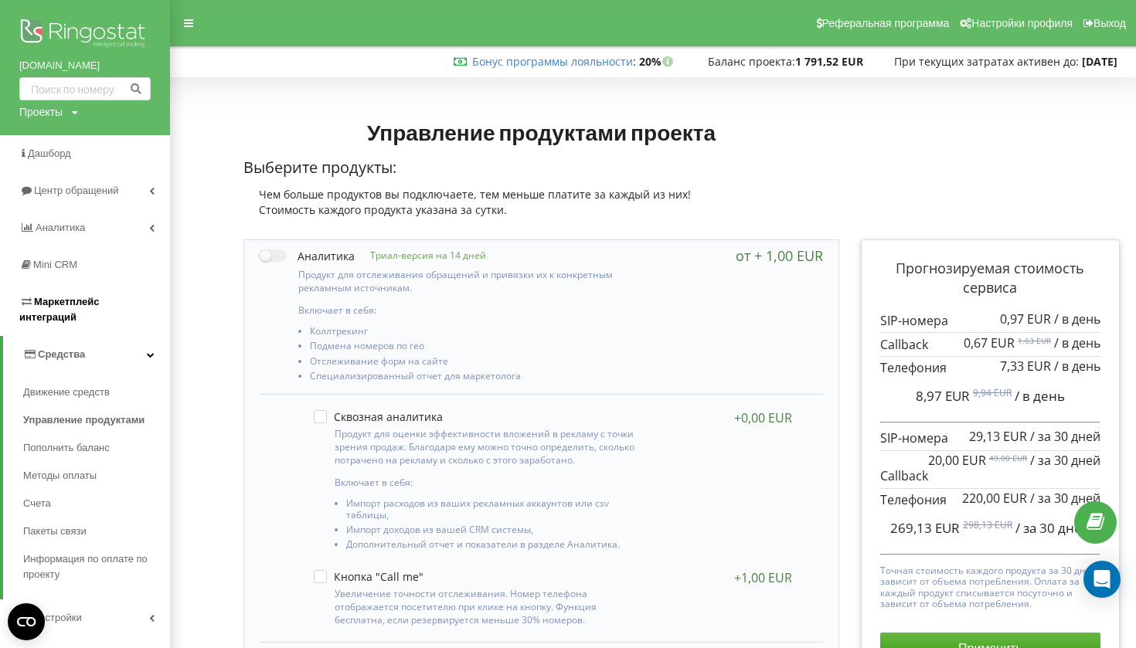
scroll to position [105, 0]
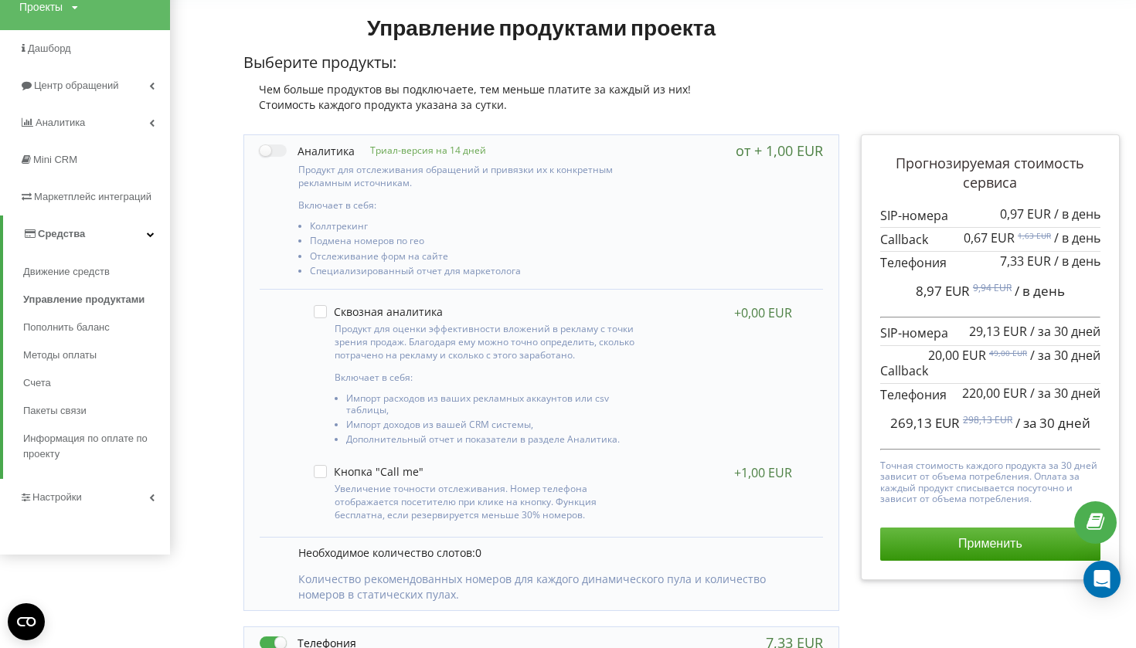
click at [73, 491] on span "Настройки" at bounding box center [56, 497] width 49 height 12
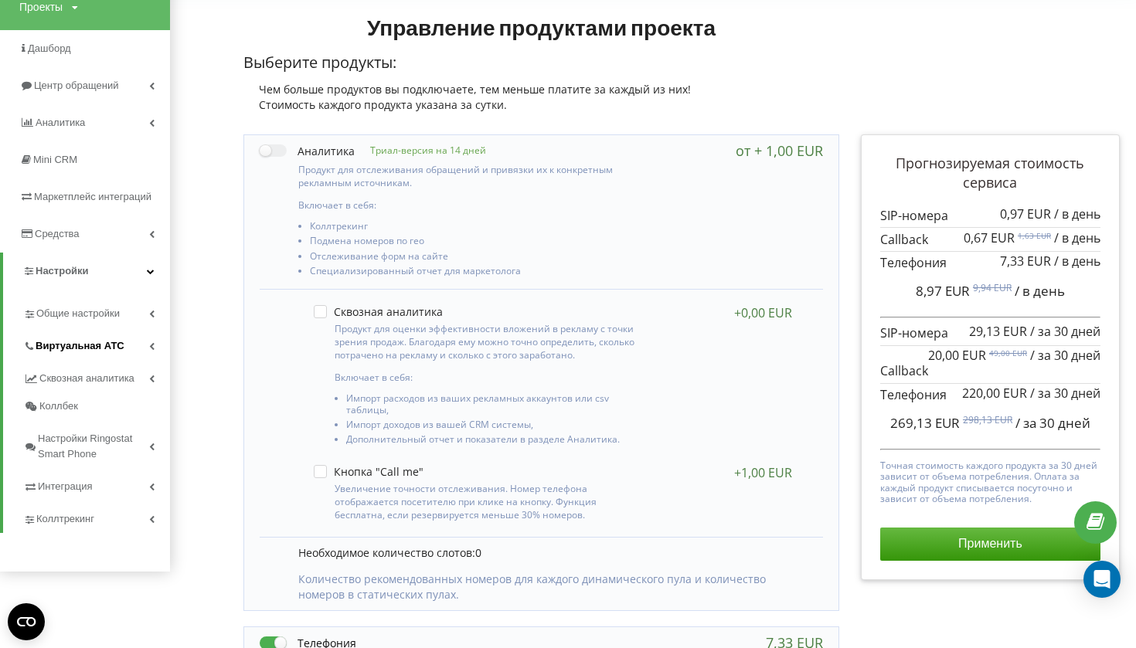
click at [78, 338] on span "Виртуальная АТС" at bounding box center [80, 345] width 89 height 15
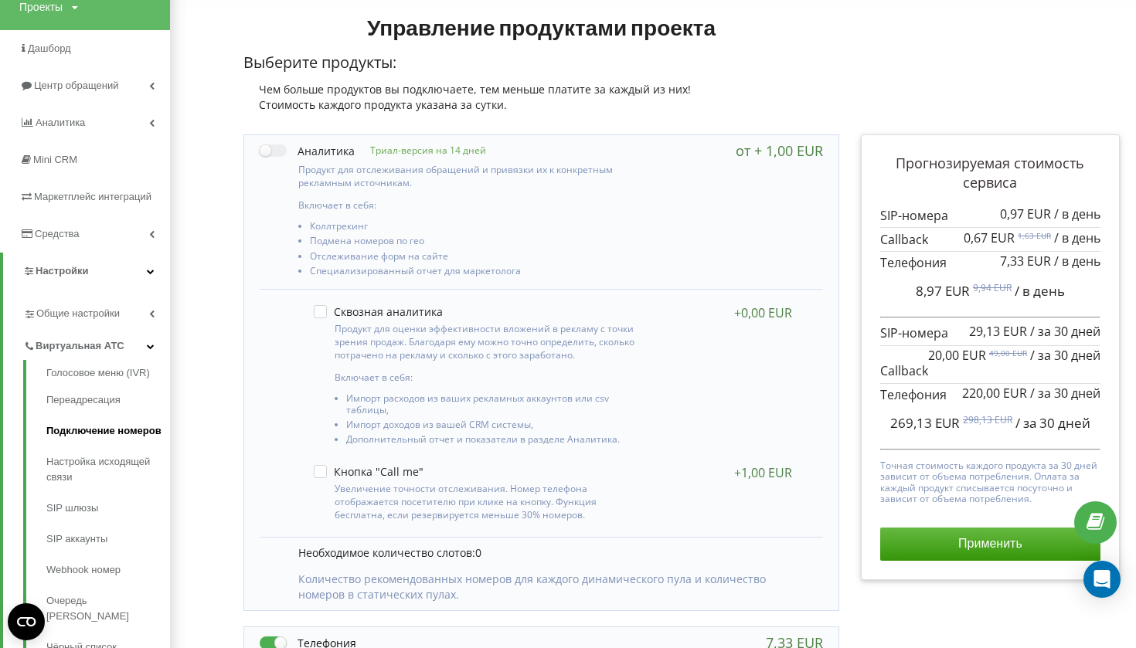
click at [90, 416] on link "Подключение номеров" at bounding box center [108, 431] width 124 height 31
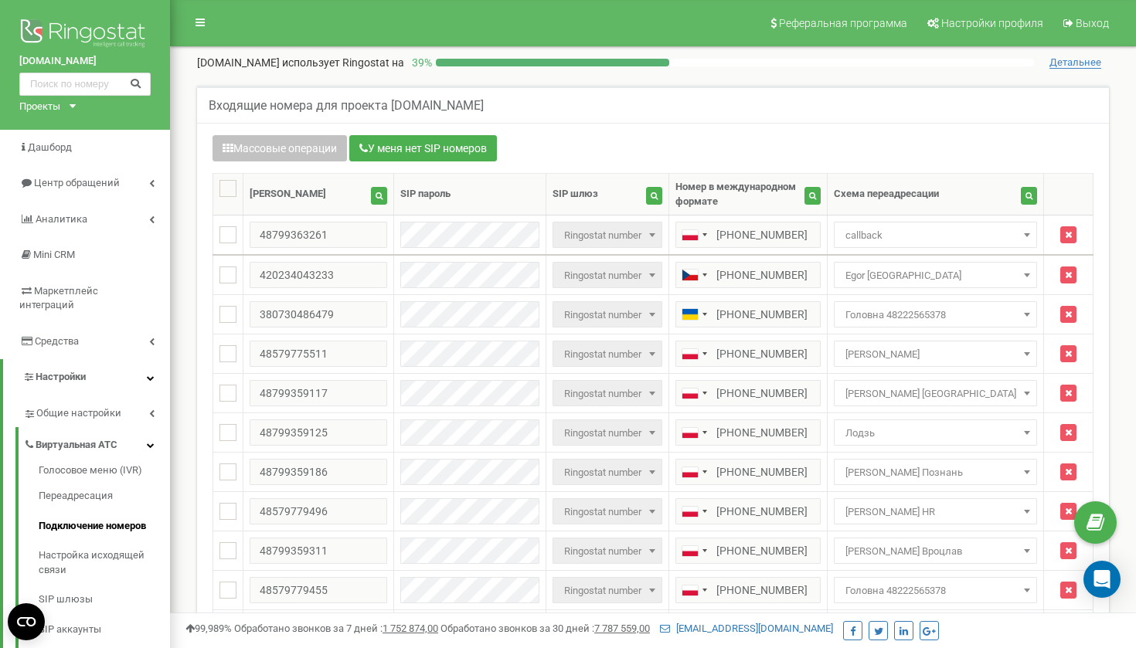
click at [471, 58] on div "bezproblembike.eu использует Ringostat на 39 %" at bounding box center [615, 62] width 837 height 15
click at [365, 58] on span "использует Ringostat на" at bounding box center [343, 62] width 122 height 12
click at [395, 59] on span "использует Ringostat на" at bounding box center [343, 62] width 122 height 12
click at [430, 65] on p "39 %" at bounding box center [420, 62] width 32 height 15
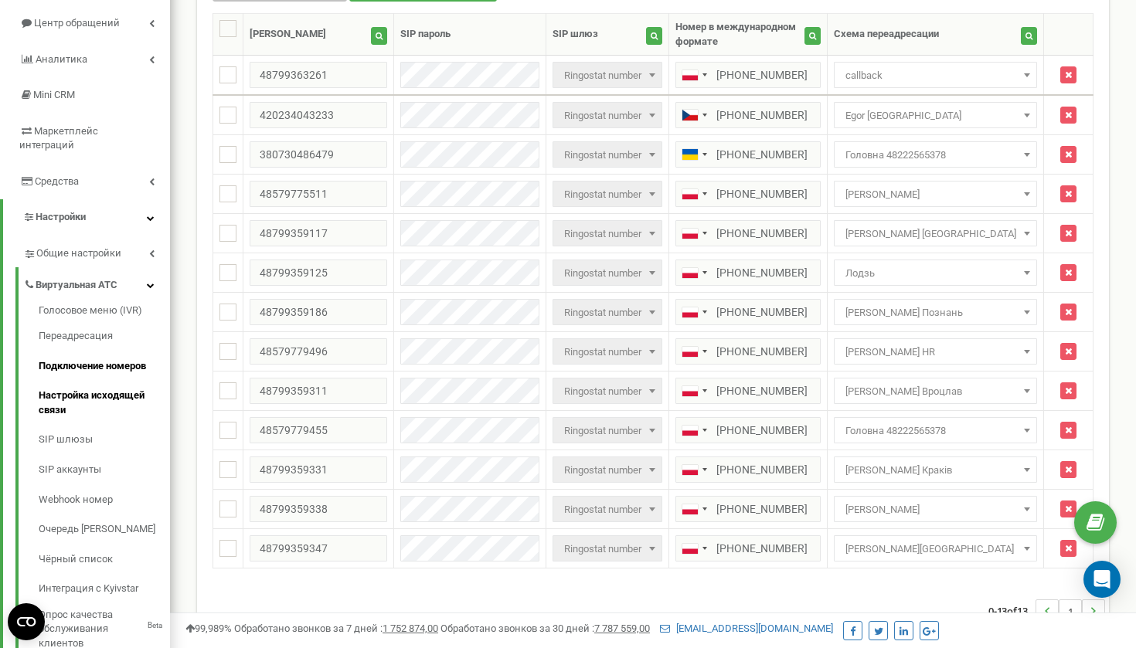
scroll to position [190, 0]
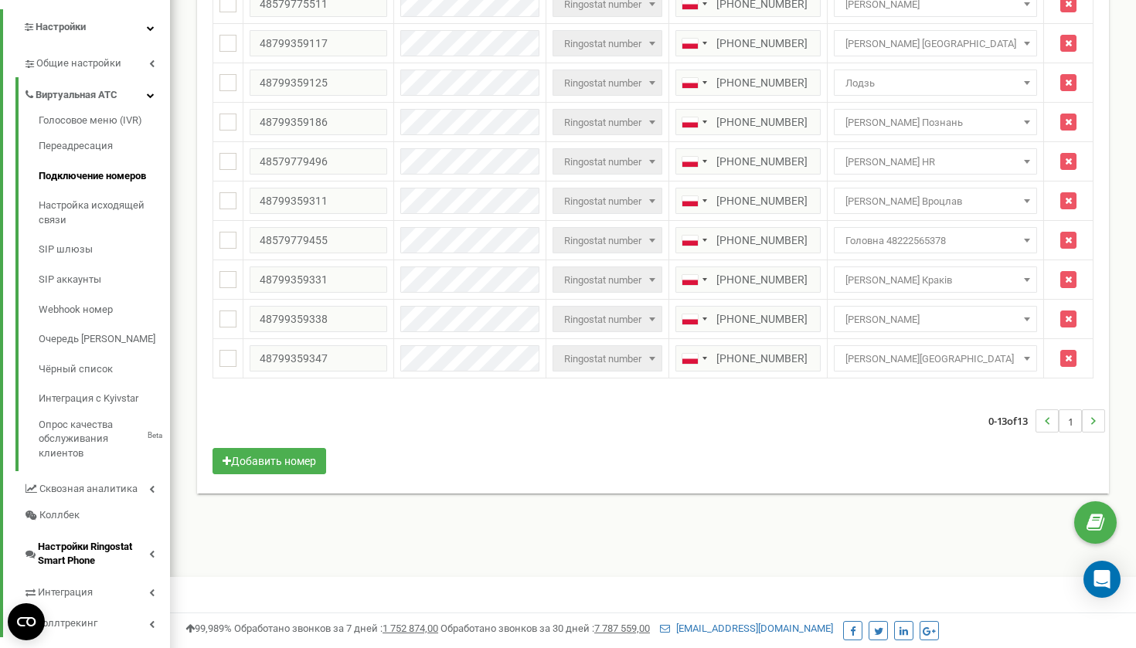
click at [78, 540] on span "Настройки Ringostat Smart Phone" at bounding box center [93, 554] width 111 height 29
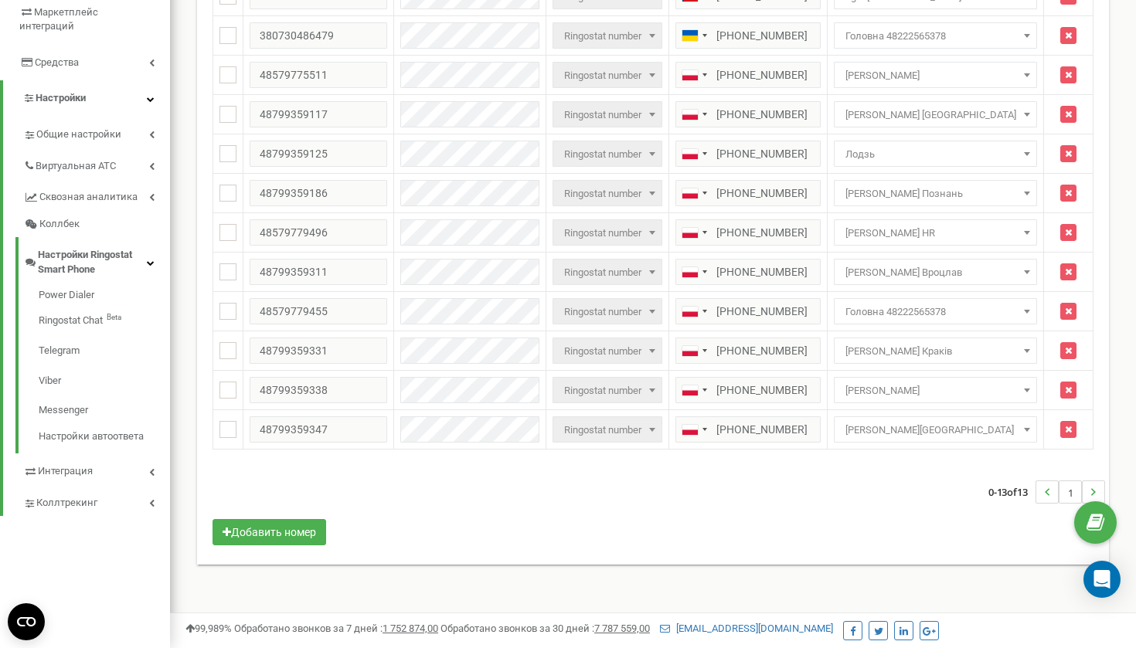
click at [80, 248] on span "Настройки Ringostat Smart Phone" at bounding box center [92, 262] width 109 height 29
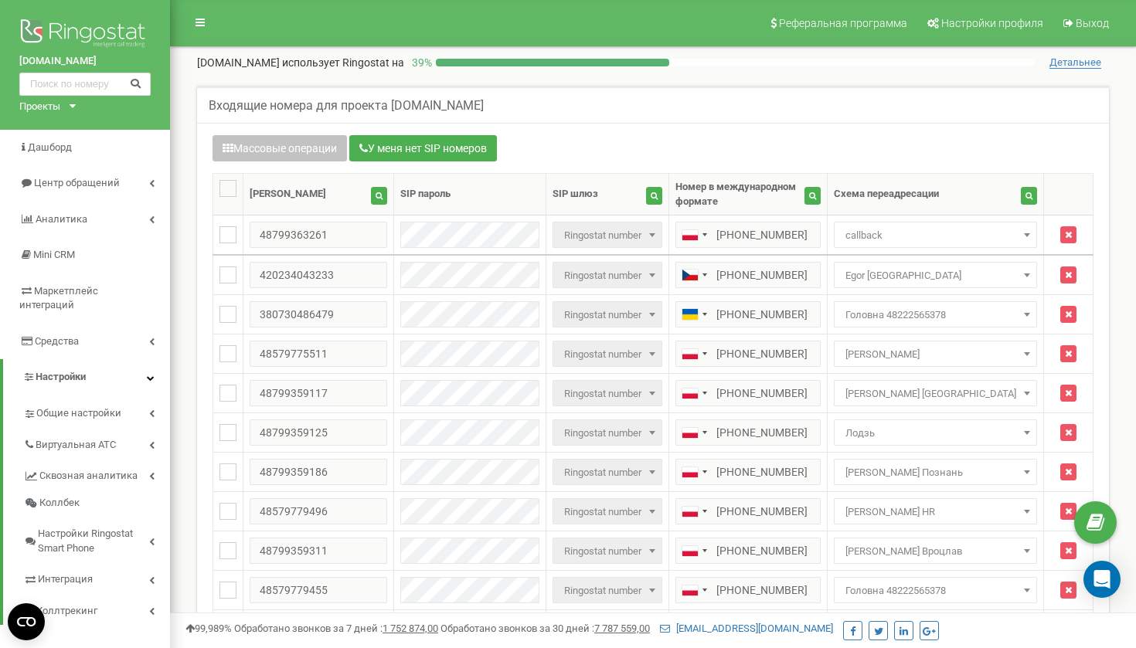
scroll to position [0, 0]
click at [1098, 589] on div "Open Intercom Messenger" at bounding box center [1102, 579] width 41 height 41
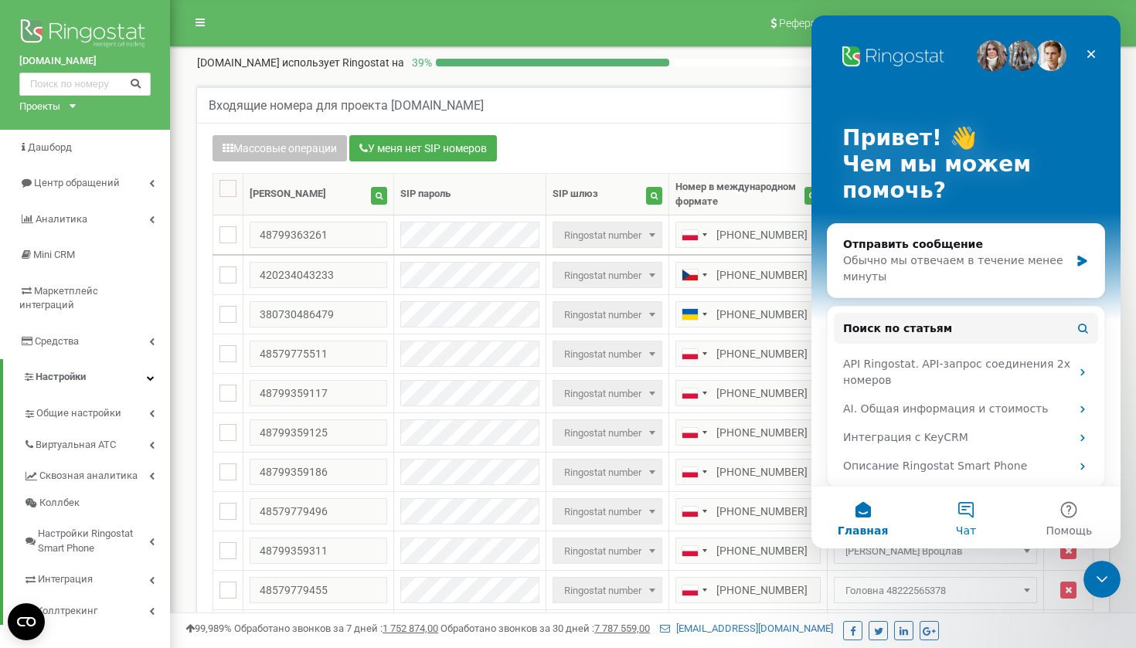
click at [960, 505] on button "Чат" at bounding box center [965, 518] width 103 height 62
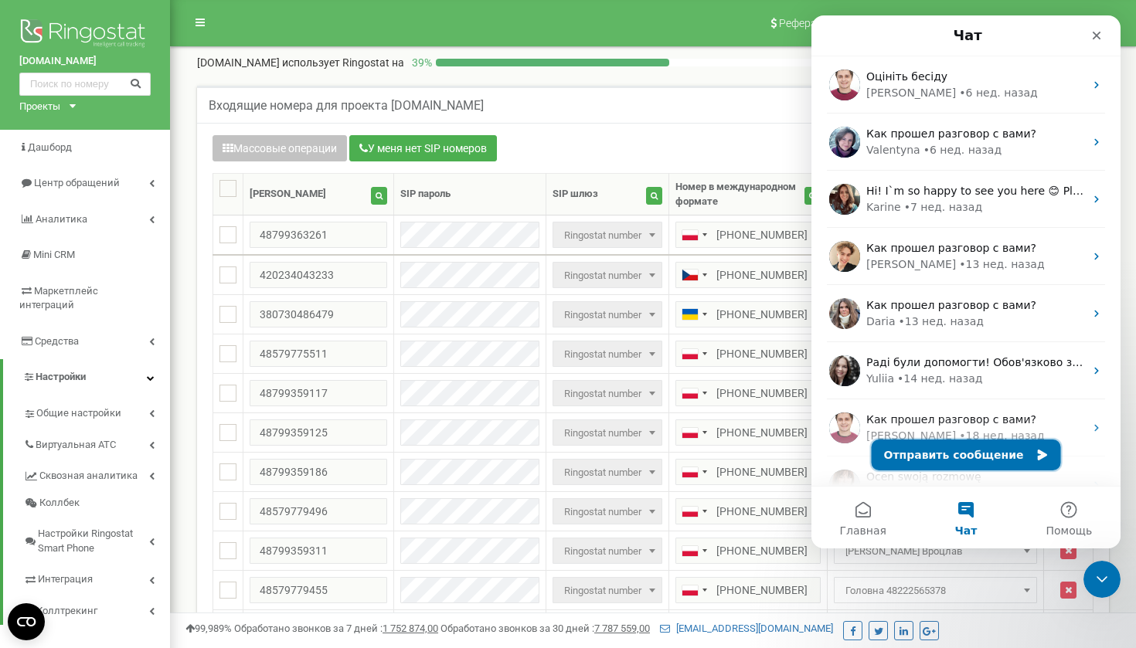
click at [891, 448] on button "Отправить сообщение" at bounding box center [966, 455] width 189 height 31
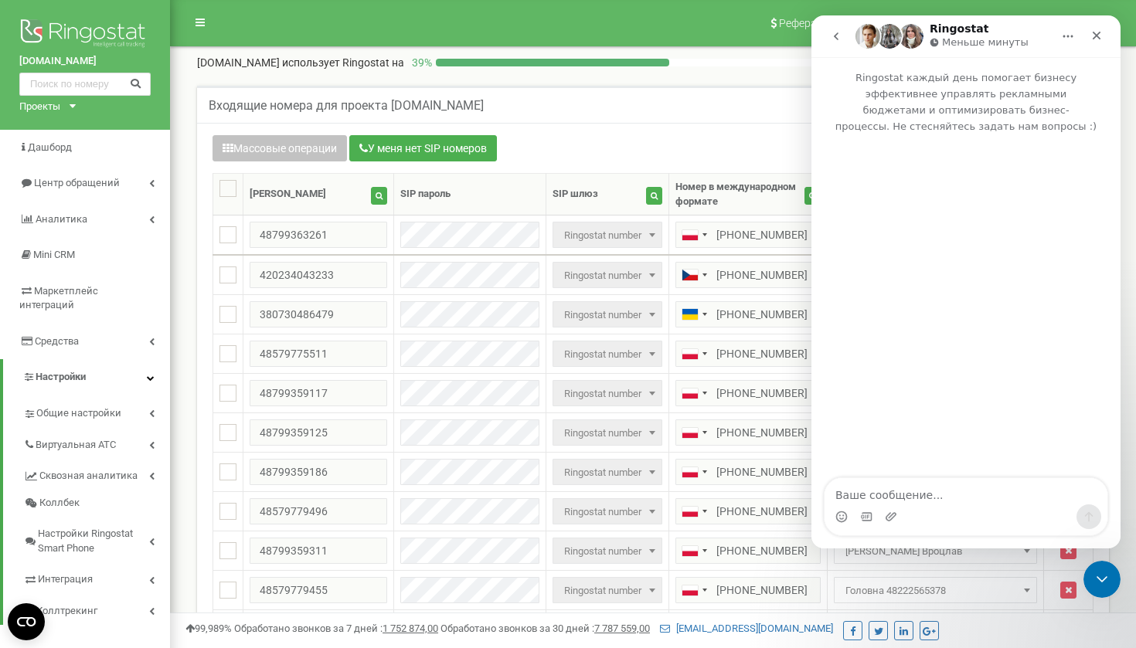
click at [871, 495] on textarea "Ваше сообщение..." at bounding box center [965, 491] width 283 height 26
click at [1089, 43] on div "Закрыть" at bounding box center [1096, 36] width 28 height 28
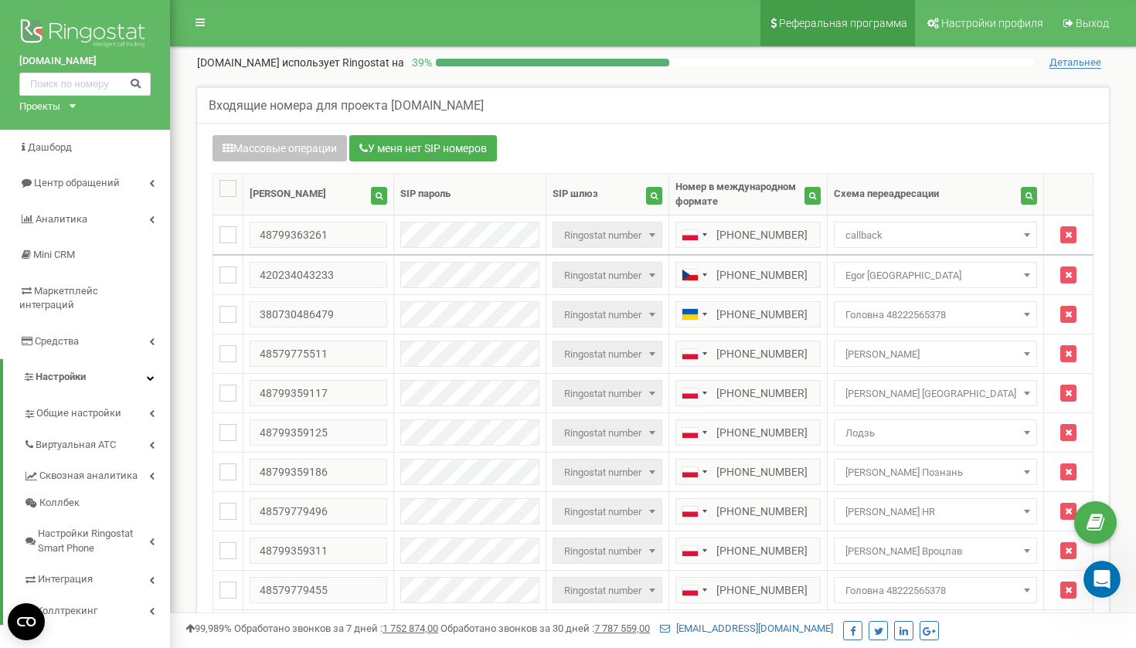
click at [851, 36] on link "Реферальная программа" at bounding box center [837, 23] width 155 height 46
